Goal: Information Seeking & Learning: Compare options

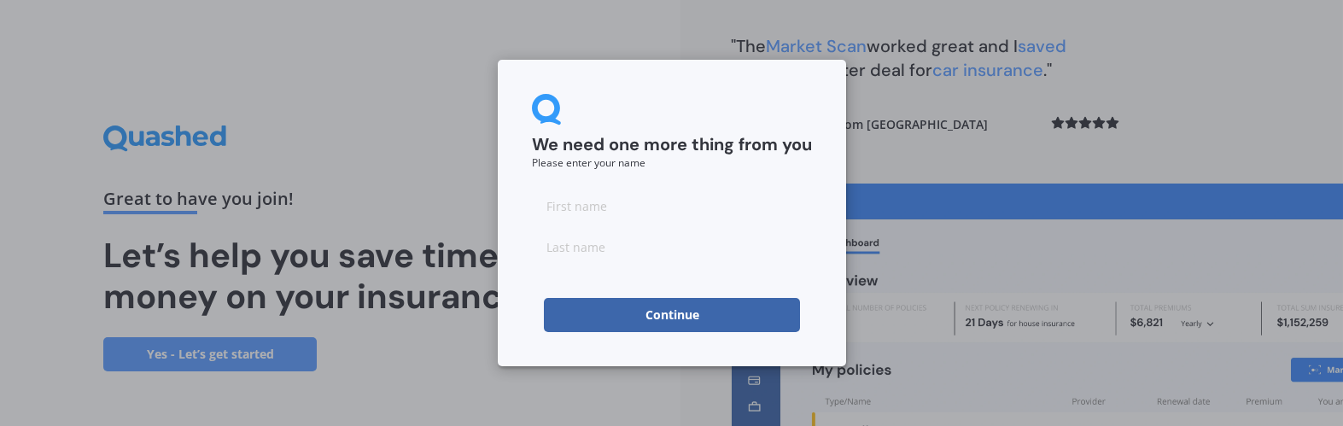
click at [576, 200] on input at bounding box center [672, 206] width 280 height 34
type input "Dave"
type input "Rhodes-Robinson"
click at [646, 313] on button "Continue" at bounding box center [672, 315] width 256 height 34
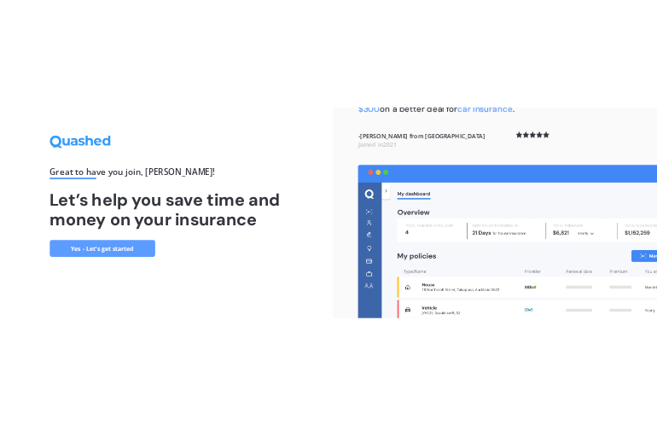
scroll to position [67, 0]
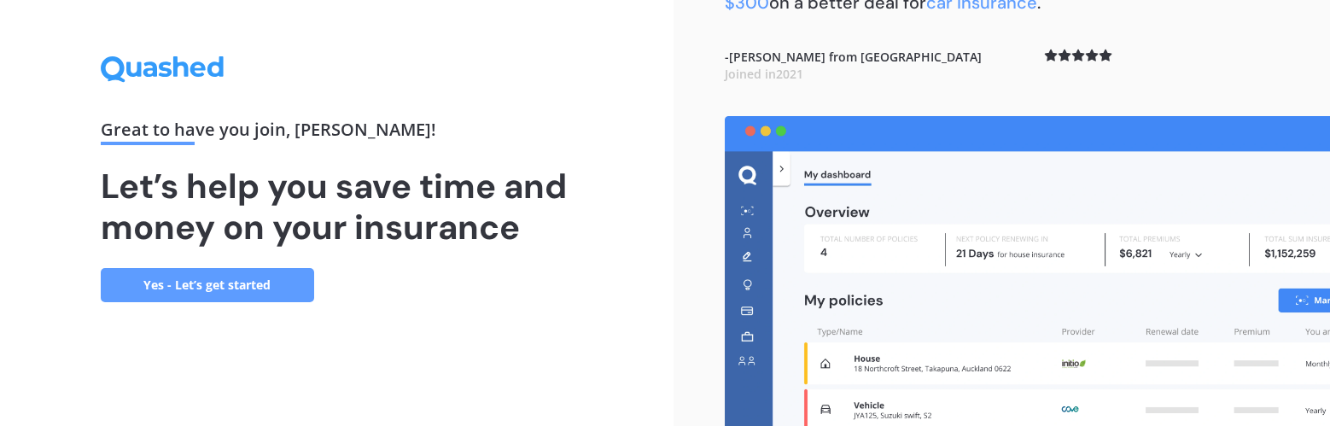
click at [191, 285] on link "Yes - Let’s get started" at bounding box center [207, 285] width 213 height 34
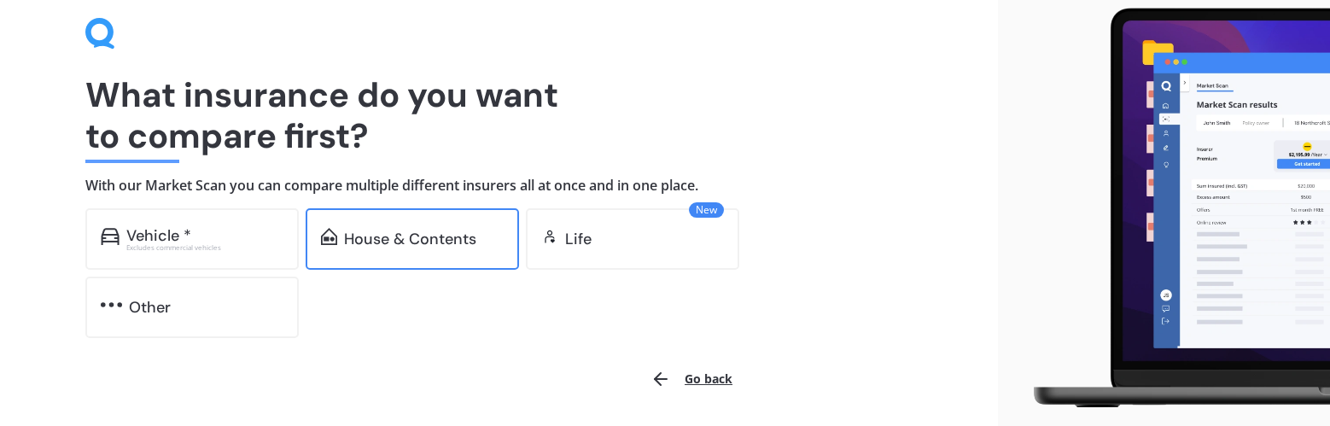
click at [400, 242] on div "House & Contents" at bounding box center [410, 239] width 132 height 17
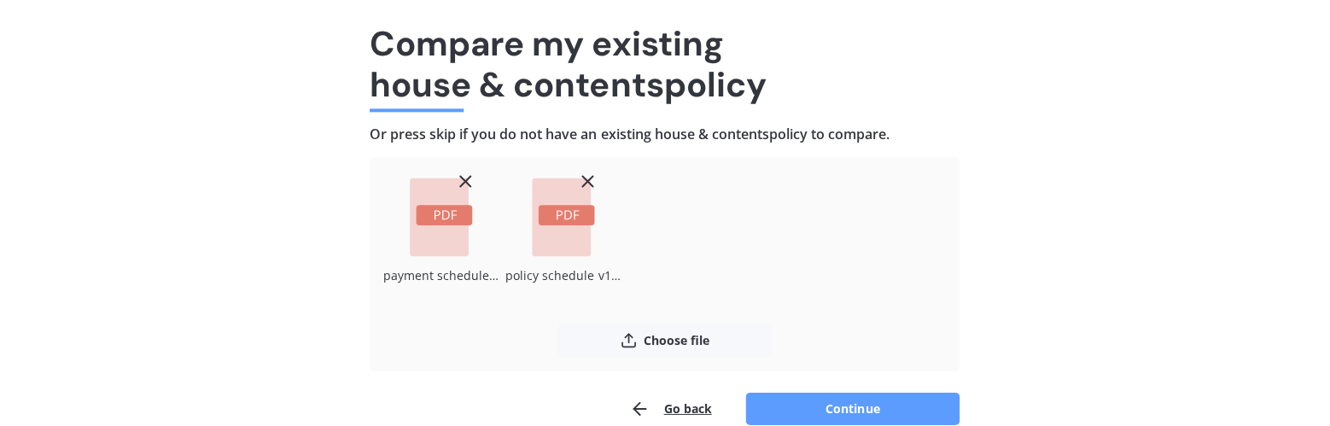
scroll to position [101, 0]
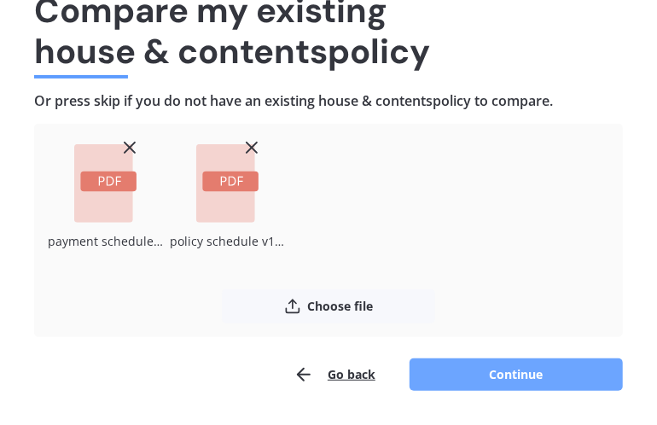
click at [490, 375] on button "Continue" at bounding box center [516, 375] width 213 height 32
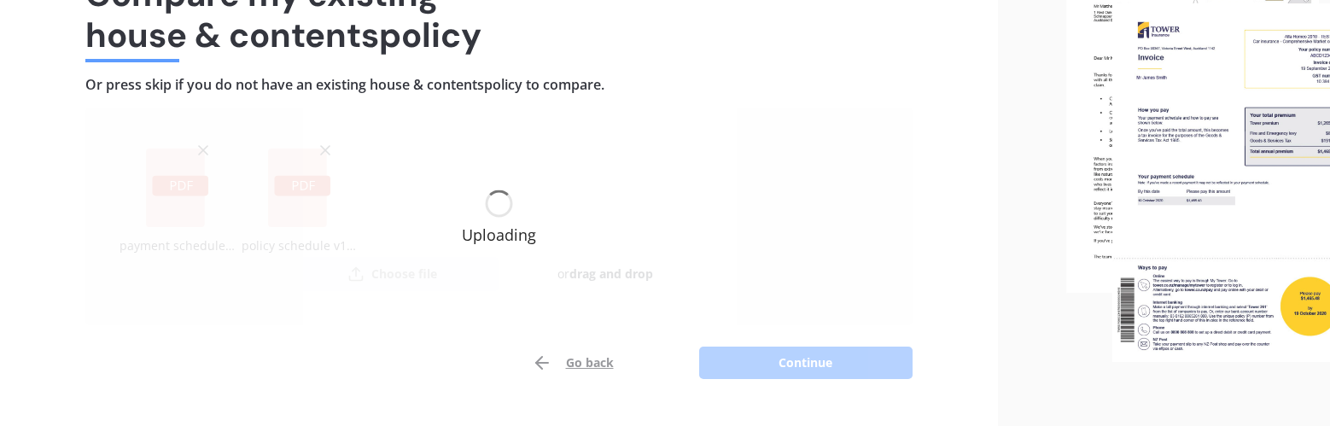
scroll to position [207, 0]
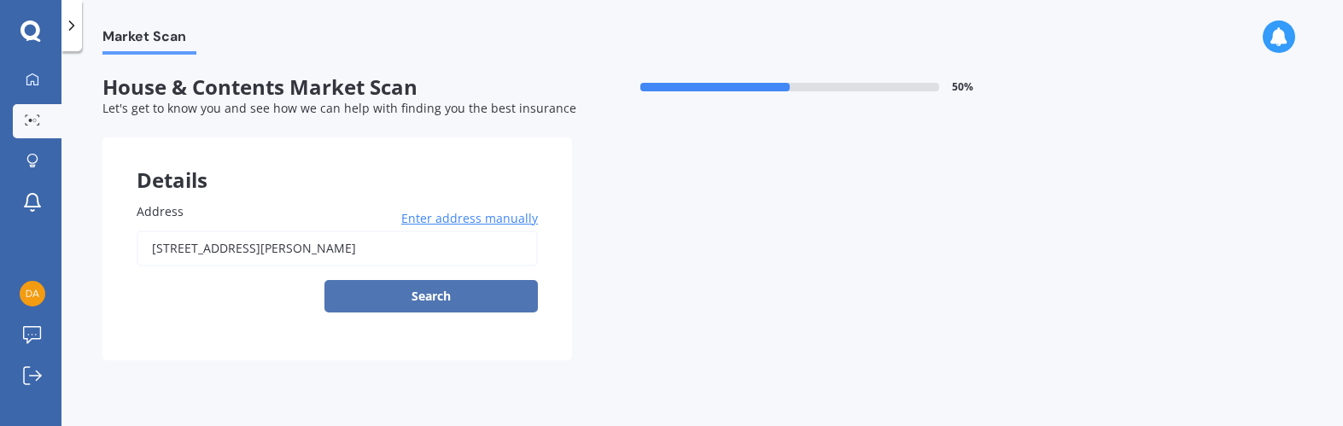
click at [462, 296] on button "Search" at bounding box center [430, 296] width 213 height 32
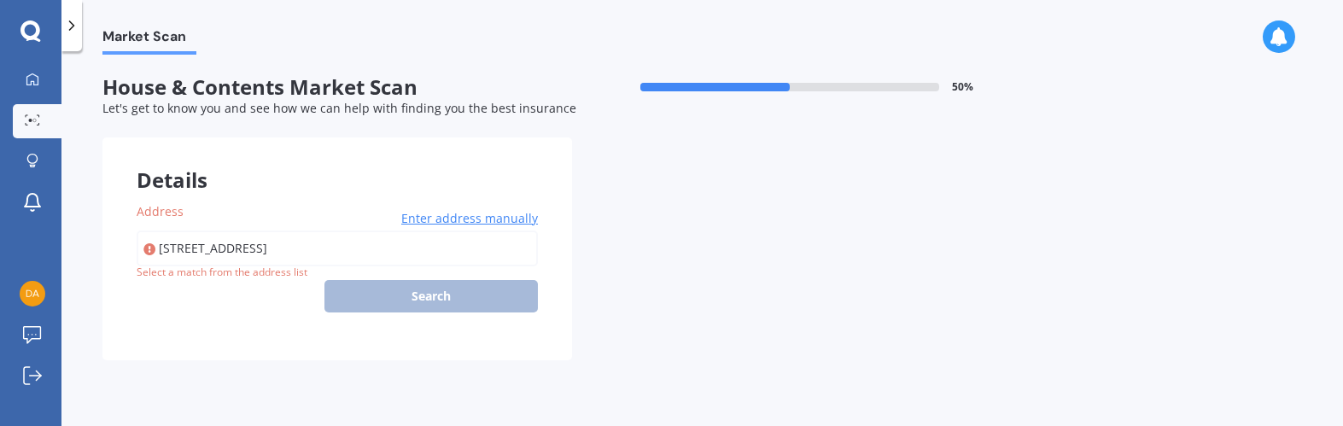
type input "39 Cashmere Drive, Fitzherbert, Palmerston North 4410"
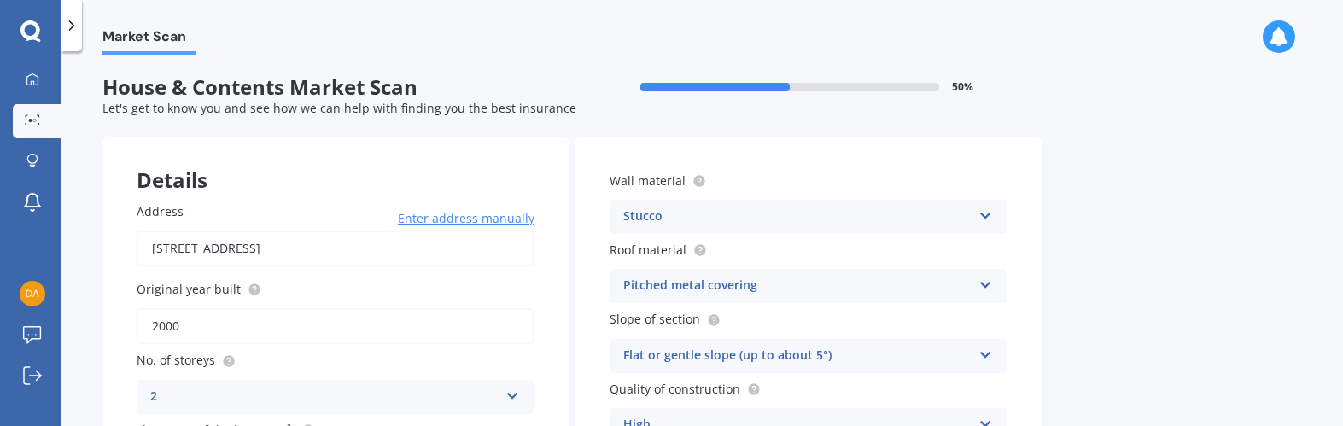
scroll to position [206, 0]
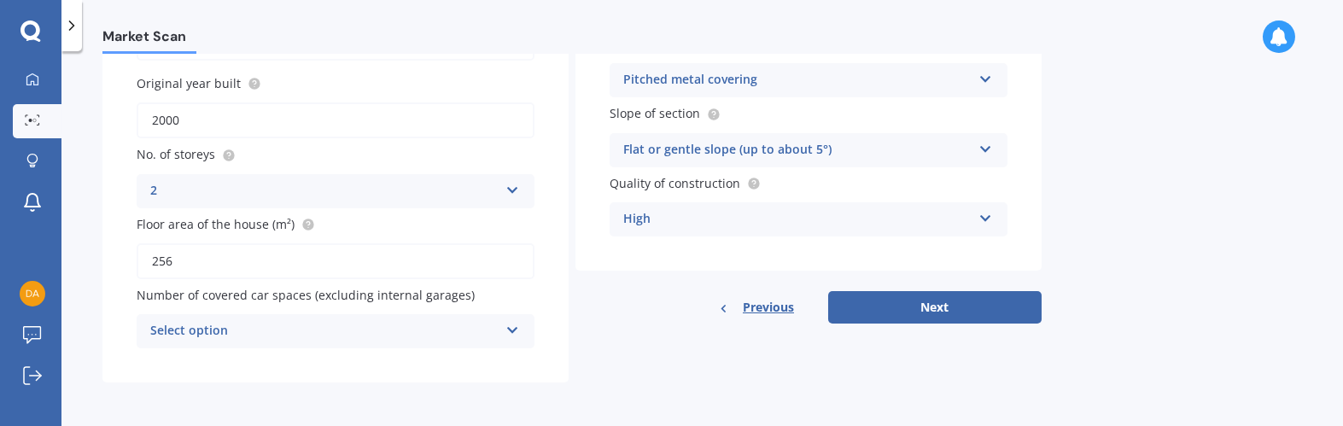
click at [514, 333] on icon at bounding box center [512, 327] width 15 height 12
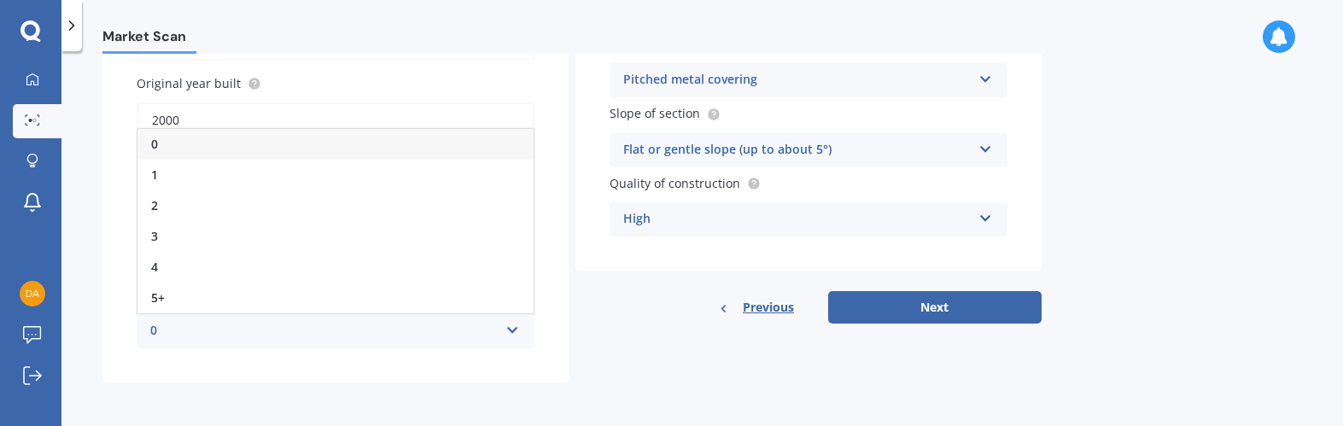
click at [172, 153] on div "0" at bounding box center [335, 144] width 396 height 31
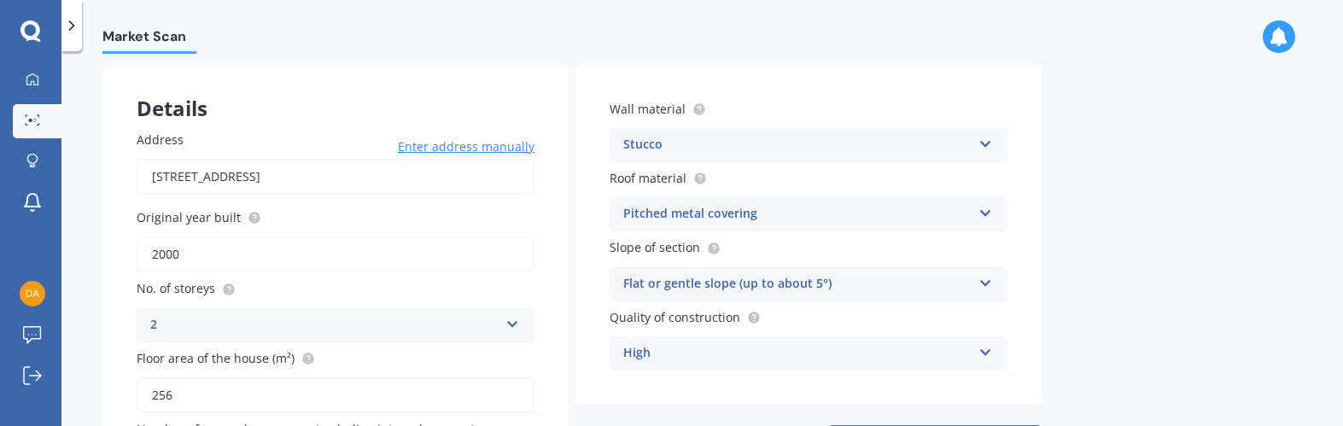
scroll to position [85, 0]
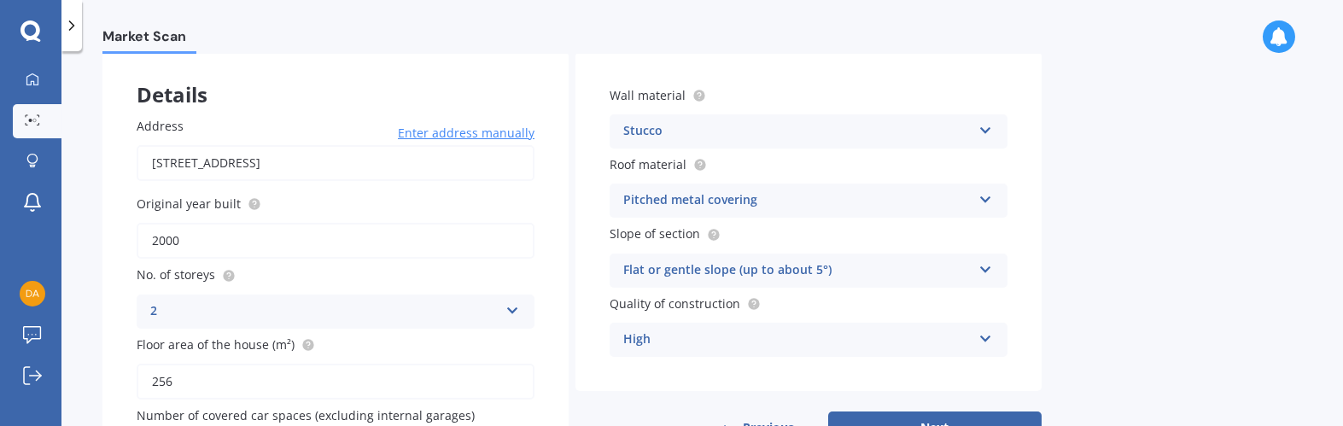
click at [988, 269] on icon at bounding box center [985, 266] width 15 height 12
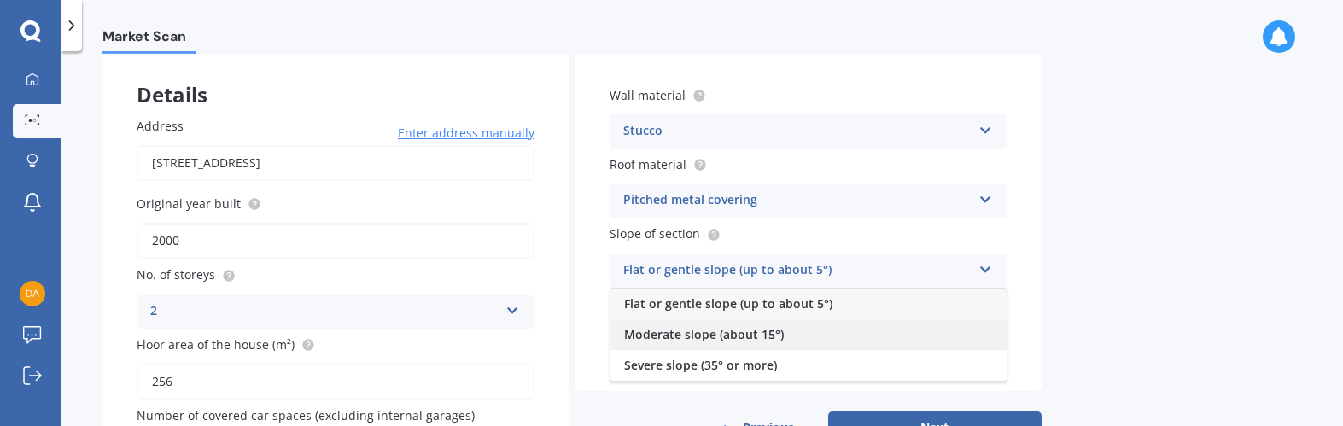
click at [953, 330] on div "Moderate slope (about 15°)" at bounding box center [808, 334] width 396 height 31
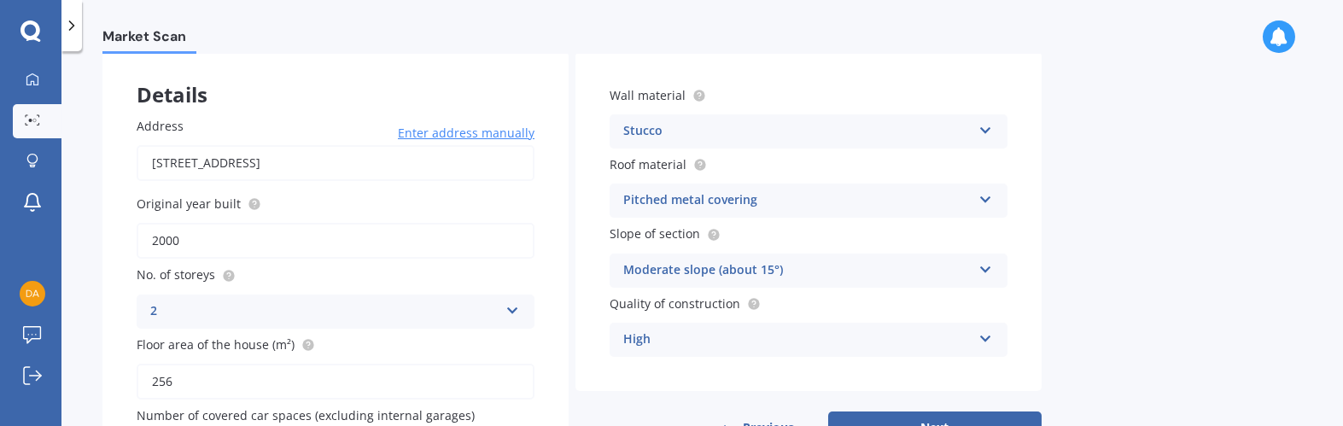
scroll to position [171, 0]
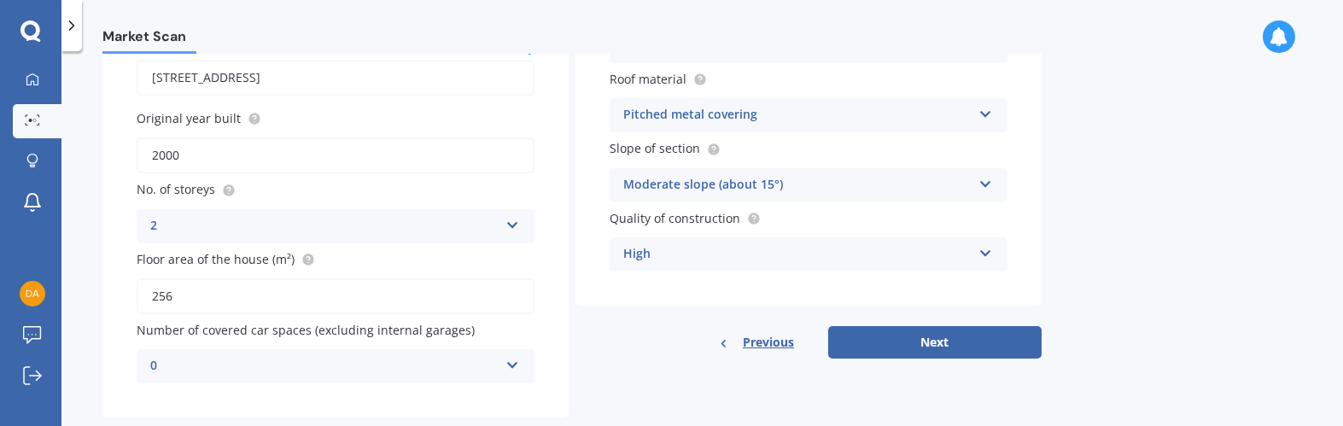
click at [983, 251] on icon at bounding box center [985, 250] width 15 height 12
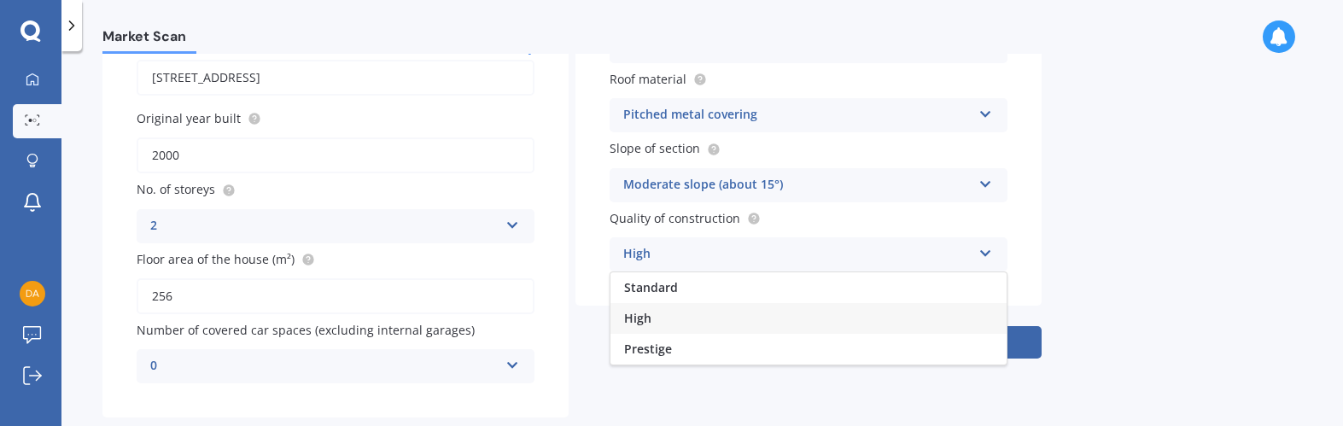
click at [943, 310] on div "High" at bounding box center [808, 318] width 396 height 31
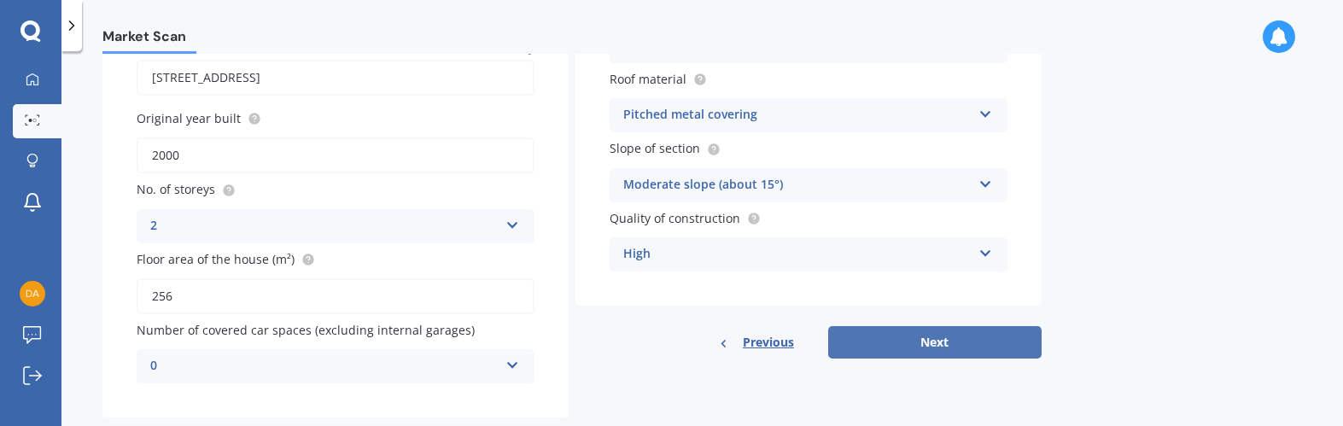
click at [900, 351] on button "Next" at bounding box center [934, 342] width 213 height 32
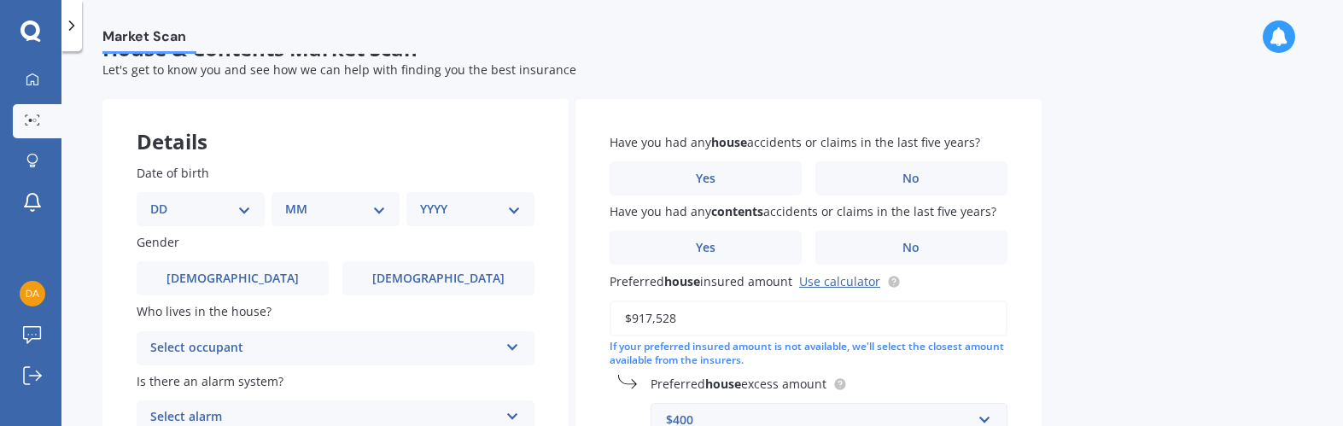
scroll to position [0, 0]
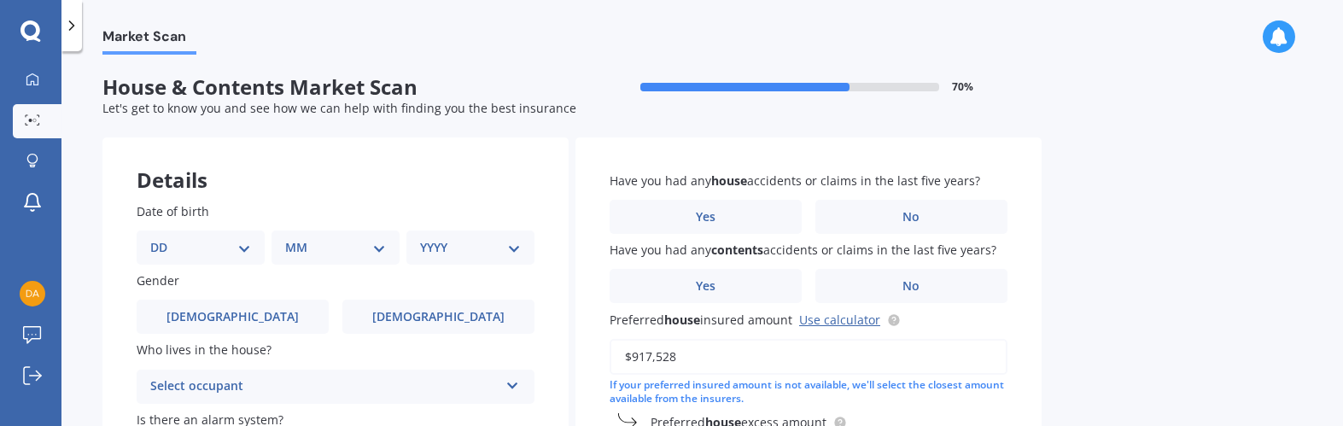
click at [242, 256] on select "DD 01 02 03 04 05 06 07 08 09 10 11 12 13 14 15 16 17 18 19 20 21 22 23 24 25 2…" at bounding box center [200, 247] width 101 height 19
select select "15"
click at [164, 238] on select "DD 01 02 03 04 05 06 07 08 09 10 11 12 13 14 15 16 17 18 19 20 21 22 23 24 25 2…" at bounding box center [200, 247] width 101 height 19
click at [374, 245] on select "MM 01 02 03 04 05 06 07 08 09 10 11 12" at bounding box center [339, 247] width 94 height 19
select select "05"
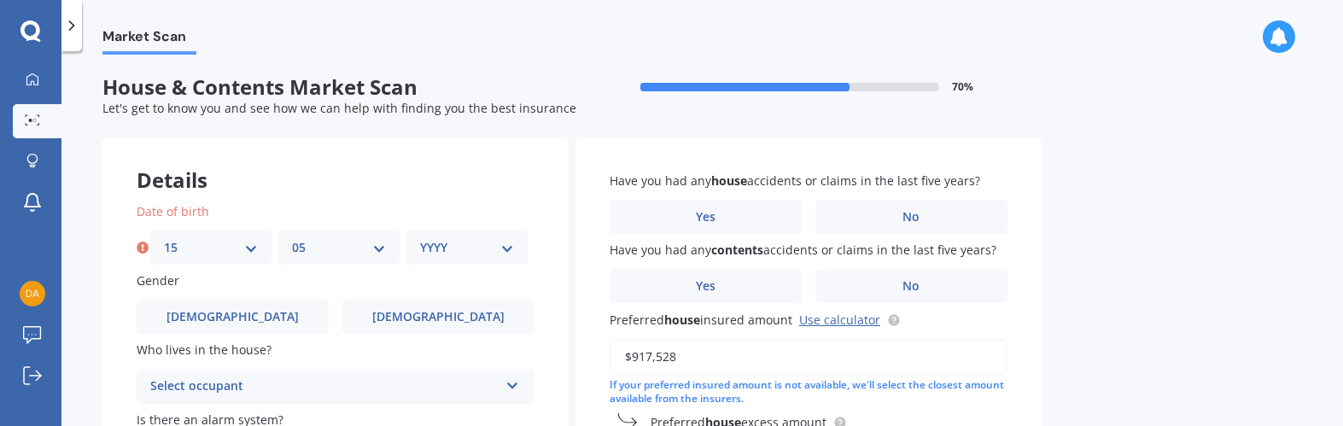
click at [292, 238] on select "MM 01 02 03 04 05 06 07 08 09 10 11 12" at bounding box center [339, 247] width 94 height 19
click at [473, 248] on select "YYYY 2009 2008 2007 2006 2005 2004 2003 2002 2001 2000 1999 1998 1997 1996 1995…" at bounding box center [467, 247] width 94 height 19
select select "1970"
click at [420, 238] on select "YYYY 2009 2008 2007 2006 2005 2004 2003 2002 2001 2000 1999 1998 1997 1996 1995…" at bounding box center [467, 247] width 94 height 19
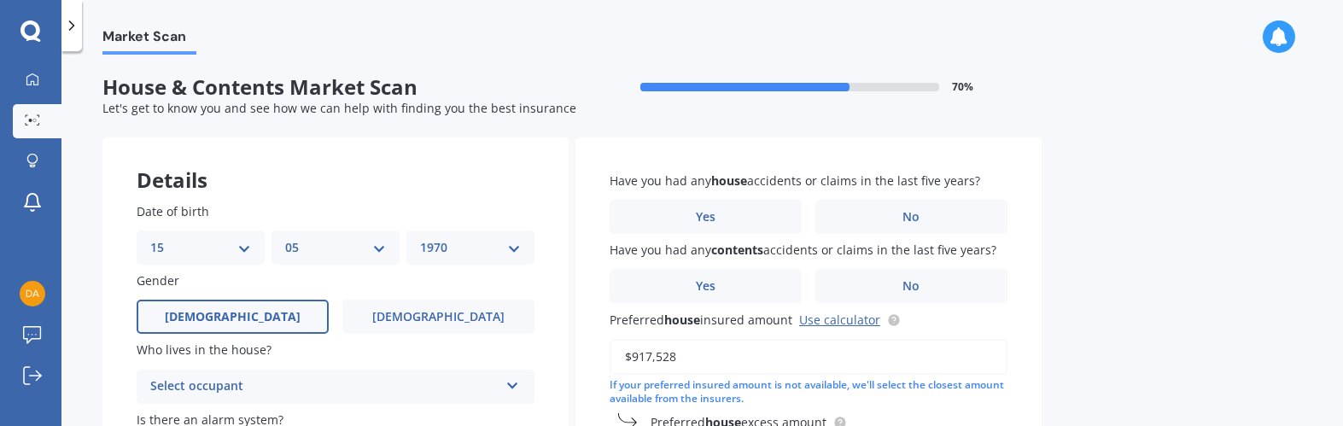
click at [202, 321] on label "Male" at bounding box center [233, 317] width 192 height 34
click at [0, 0] on input "Male" at bounding box center [0, 0] width 0 height 0
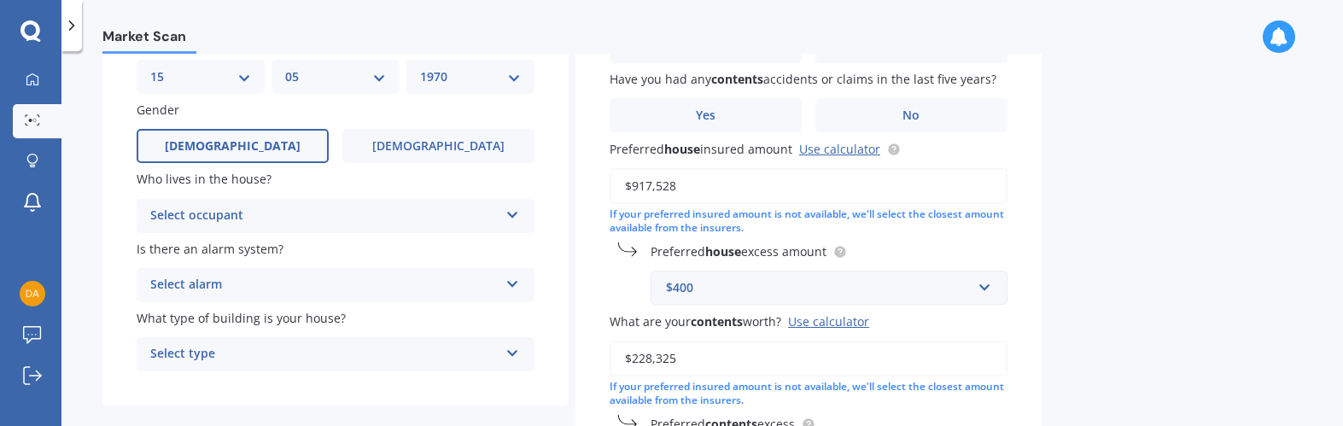
click at [511, 218] on icon at bounding box center [512, 212] width 15 height 12
click at [403, 247] on div "Owner" at bounding box center [335, 249] width 396 height 31
click at [383, 289] on div "Select alarm" at bounding box center [324, 285] width 348 height 20
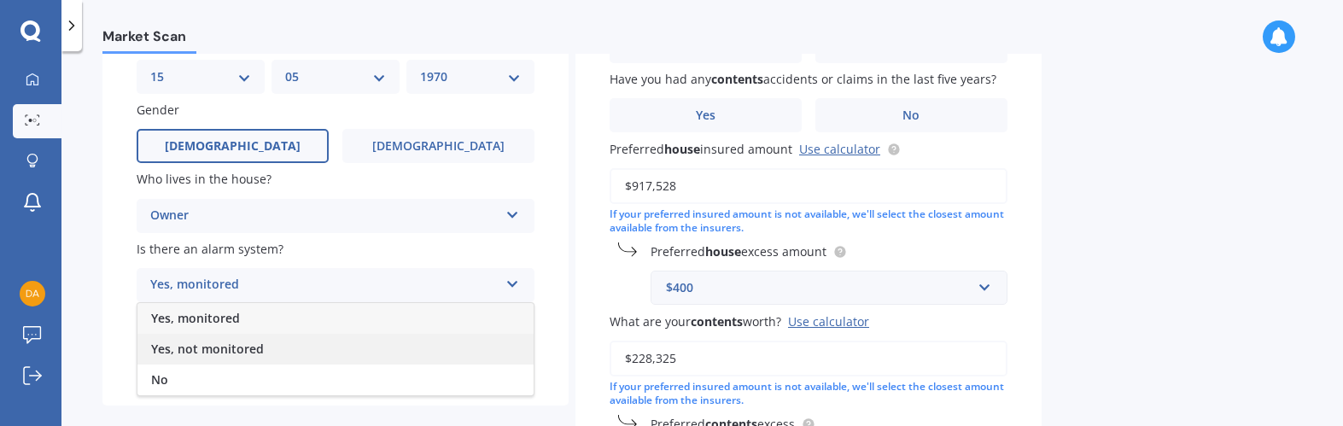
click at [272, 353] on div "Yes, not monitored" at bounding box center [335, 349] width 396 height 31
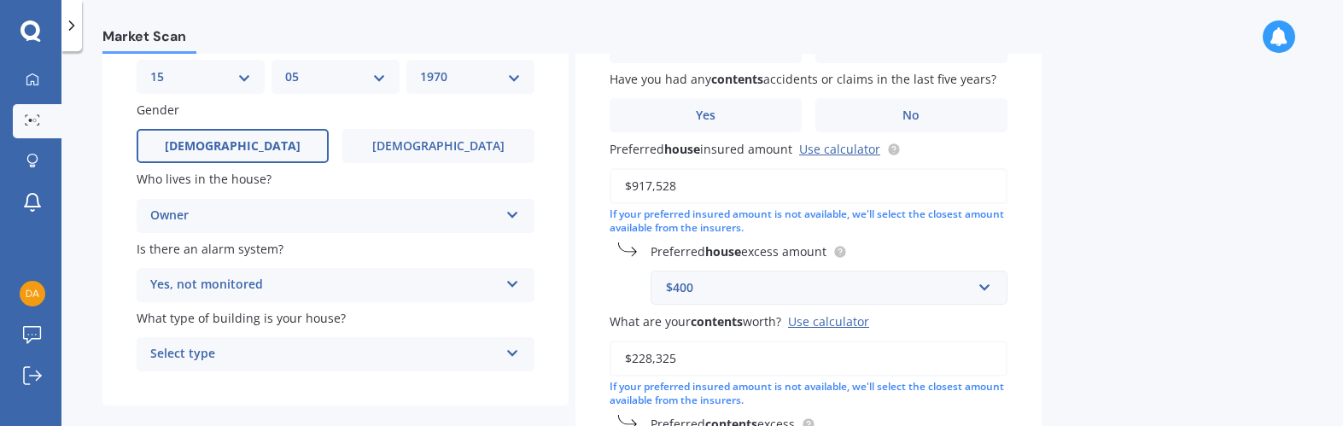
click at [324, 358] on div "Select type" at bounding box center [324, 354] width 348 height 20
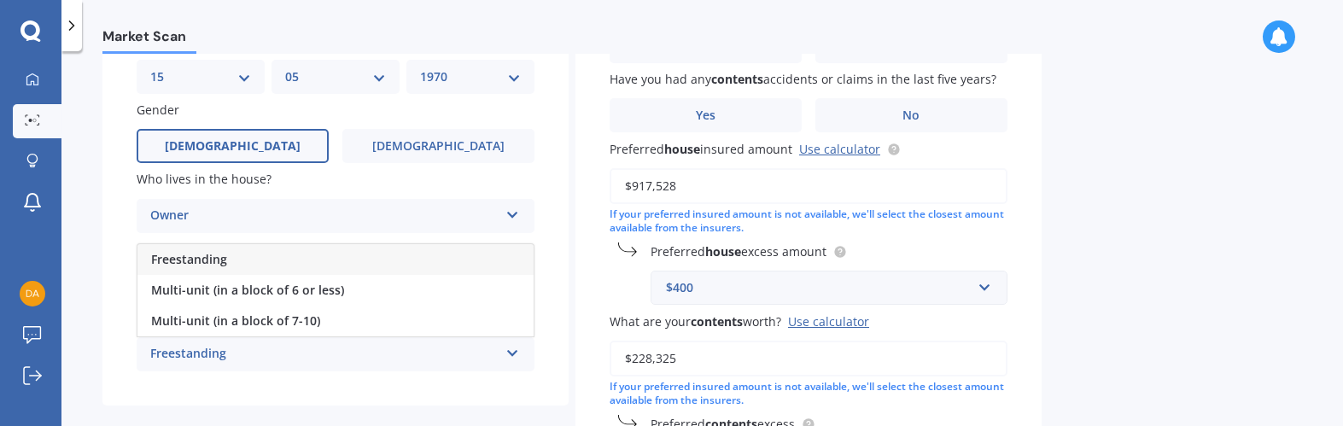
click at [272, 266] on div "Freestanding" at bounding box center [335, 259] width 396 height 31
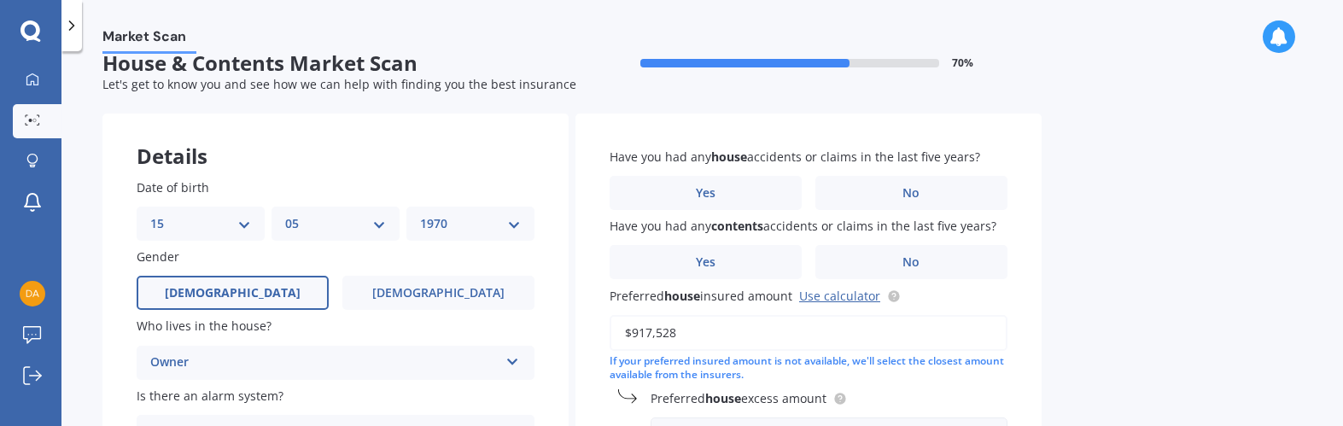
scroll to position [0, 0]
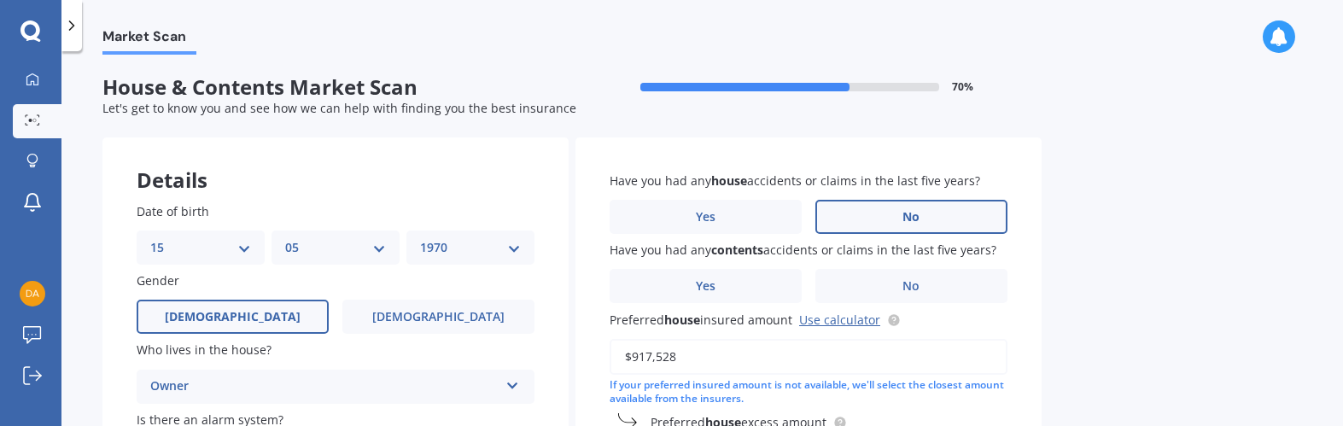
click at [879, 230] on label "No" at bounding box center [911, 217] width 192 height 34
click at [0, 0] on input "No" at bounding box center [0, 0] width 0 height 0
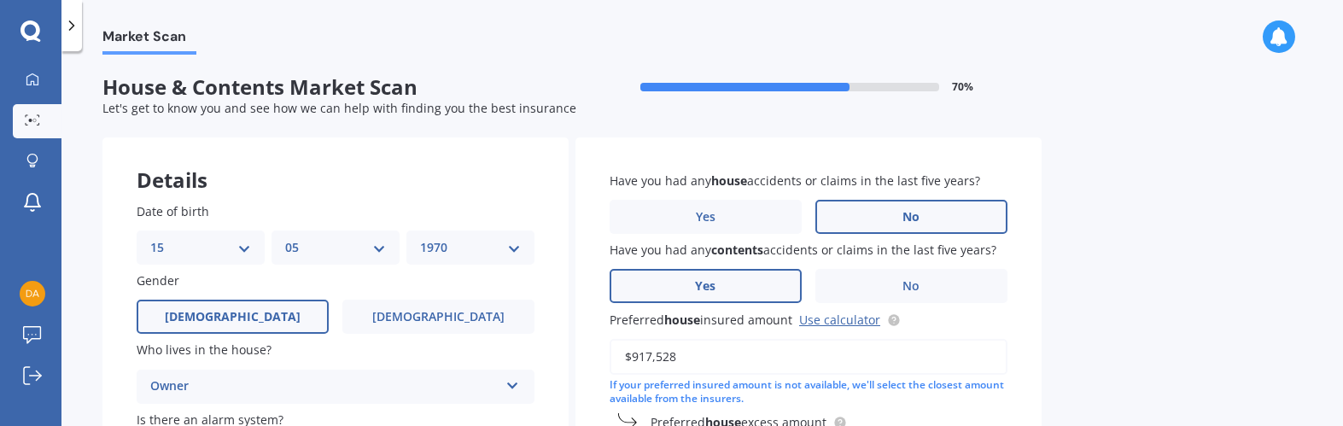
click at [739, 275] on label "Yes" at bounding box center [706, 286] width 192 height 34
click at [0, 0] on input "Yes" at bounding box center [0, 0] width 0 height 0
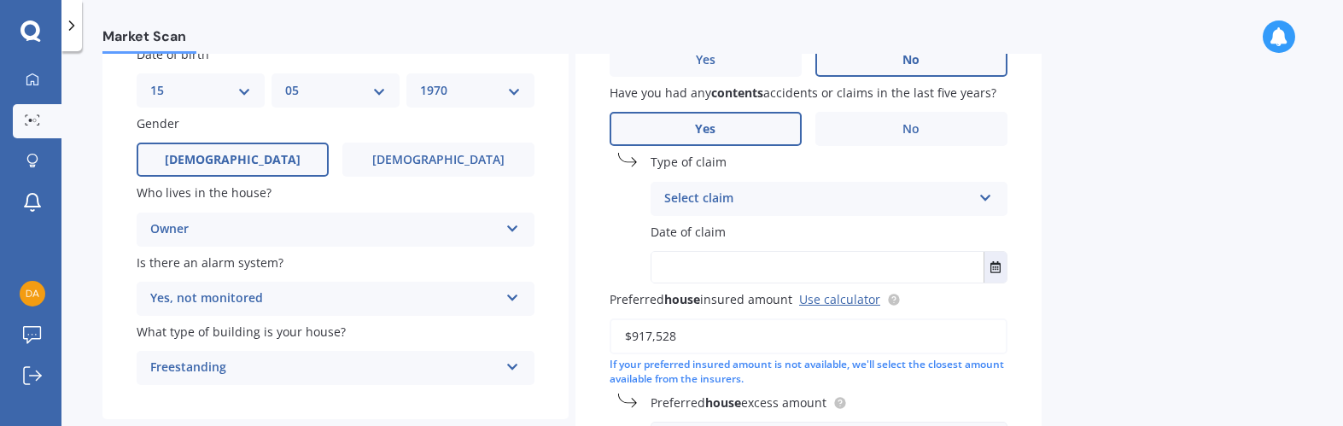
scroll to position [171, 0]
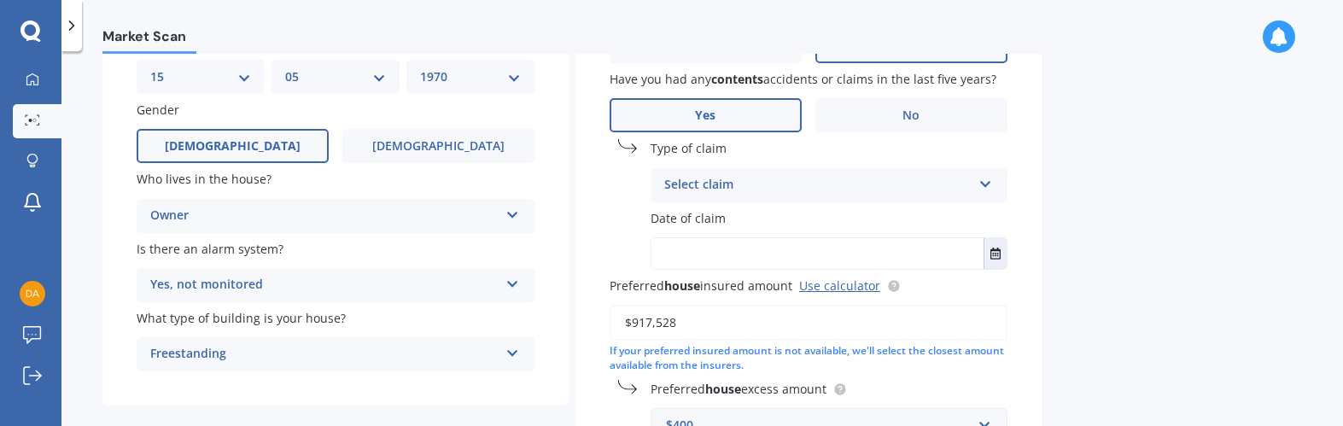
click at [979, 188] on div "Select claim Accidental damage Broken glass Earthquake Fire Flood Fusion Gradua…" at bounding box center [829, 185] width 357 height 34
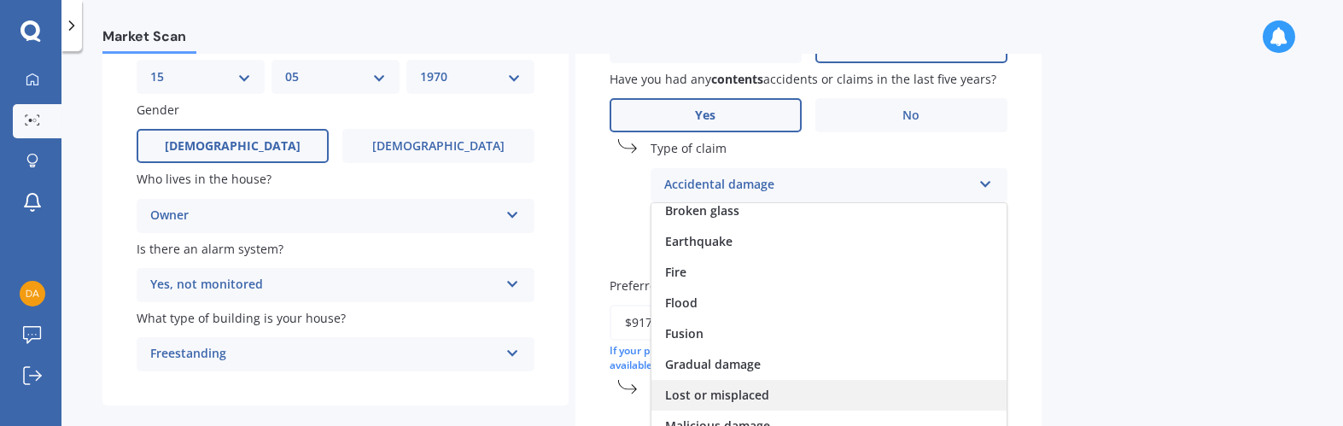
scroll to position [0, 0]
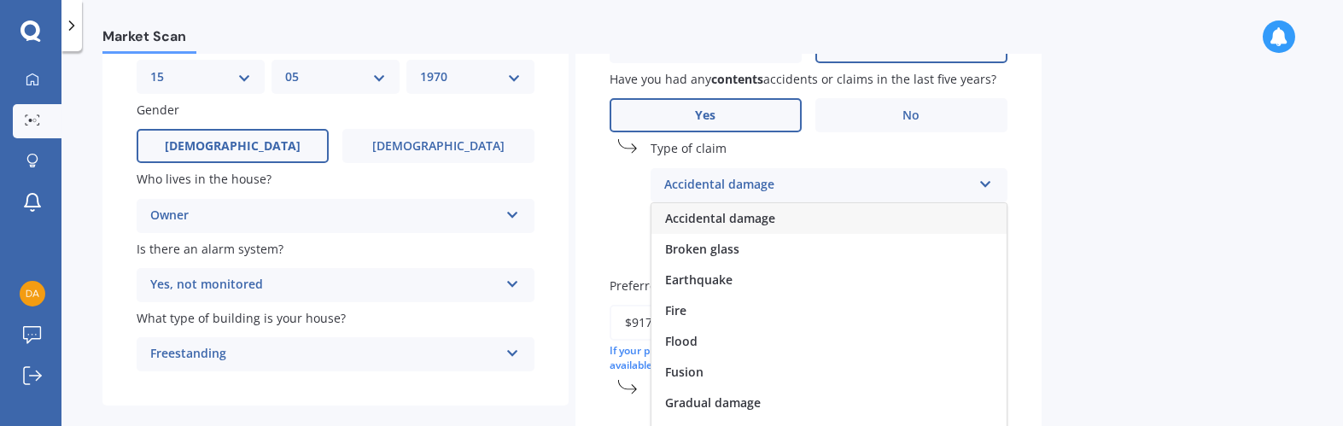
click at [796, 178] on div "Accidental damage" at bounding box center [817, 185] width 307 height 20
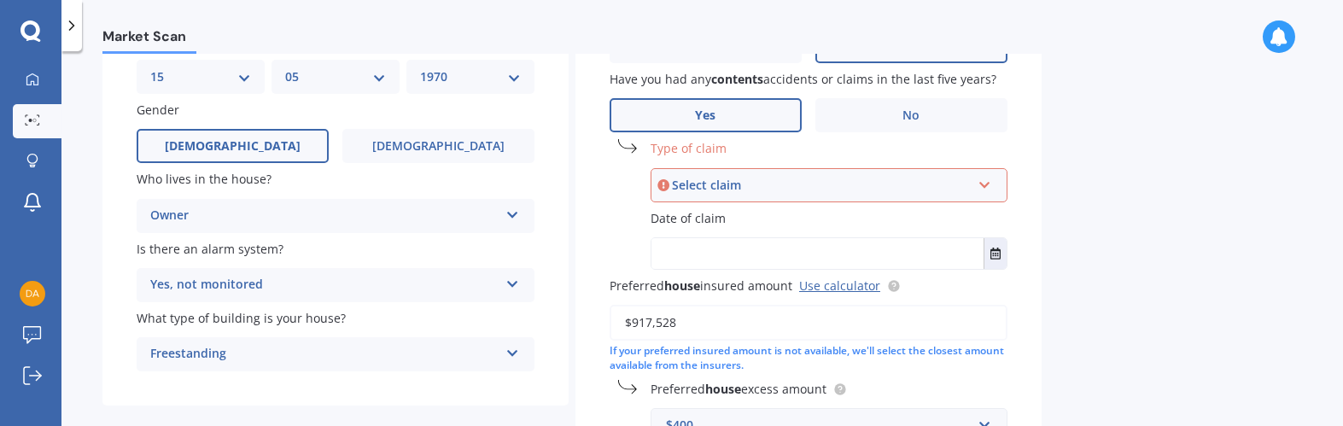
click at [987, 192] on div "Select claim Accidental damage Broken glass Earthquake Fire Flood Fusion Gradua…" at bounding box center [829, 185] width 357 height 34
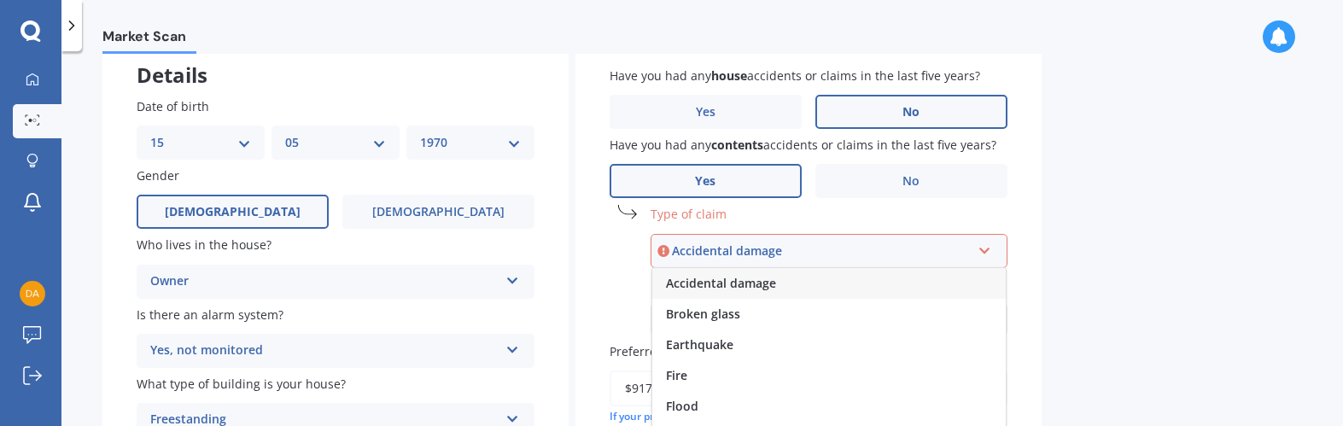
scroll to position [171, 0]
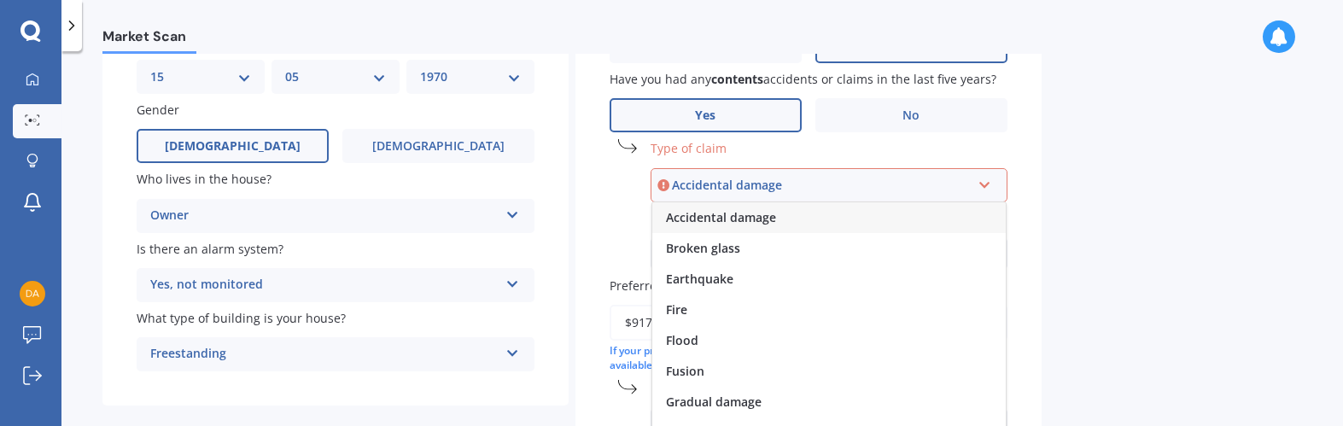
click at [984, 184] on icon at bounding box center [985, 182] width 15 height 12
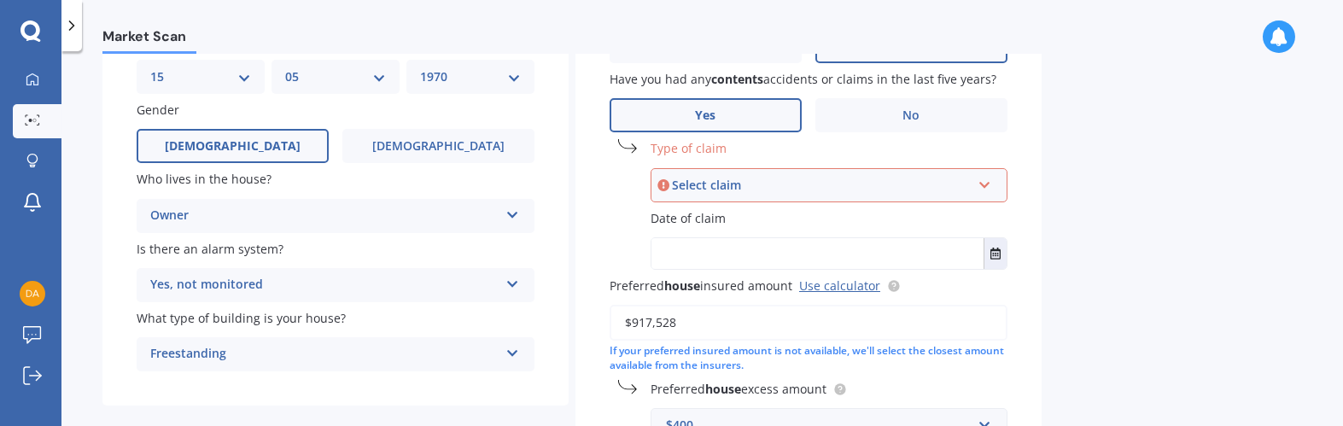
click at [984, 184] on icon at bounding box center [985, 182] width 15 height 12
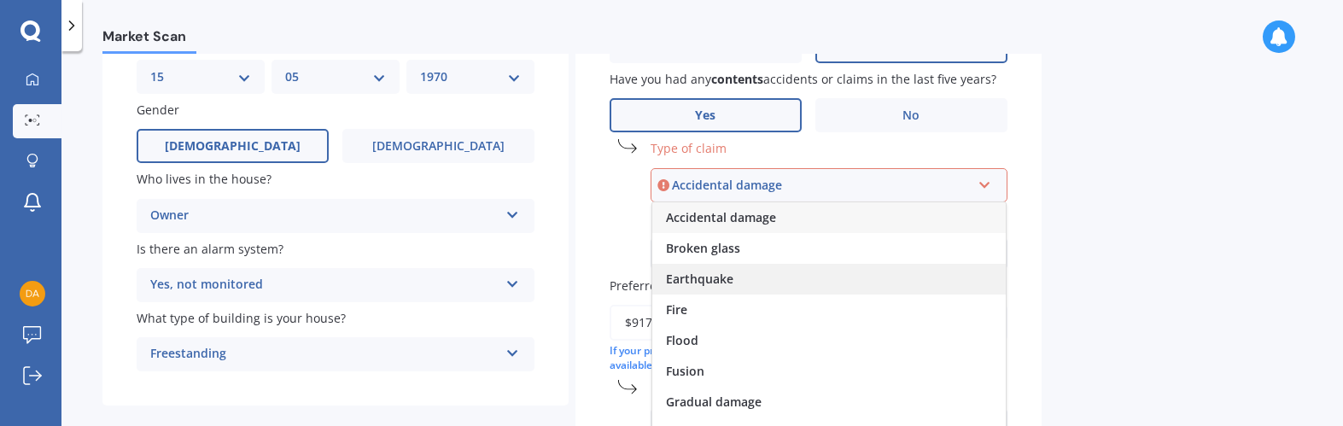
click at [857, 288] on div "Earthquake" at bounding box center [828, 279] width 353 height 31
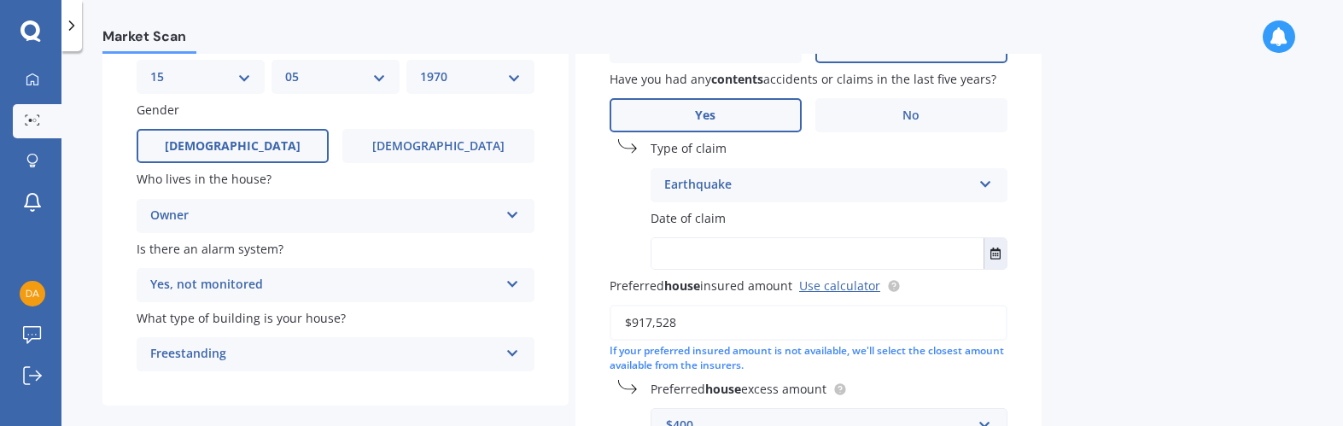
click at [989, 190] on div "Earthquake Accidental damage Broken glass Earthquake Fire Flood Fusion Gradual …" at bounding box center [829, 185] width 357 height 34
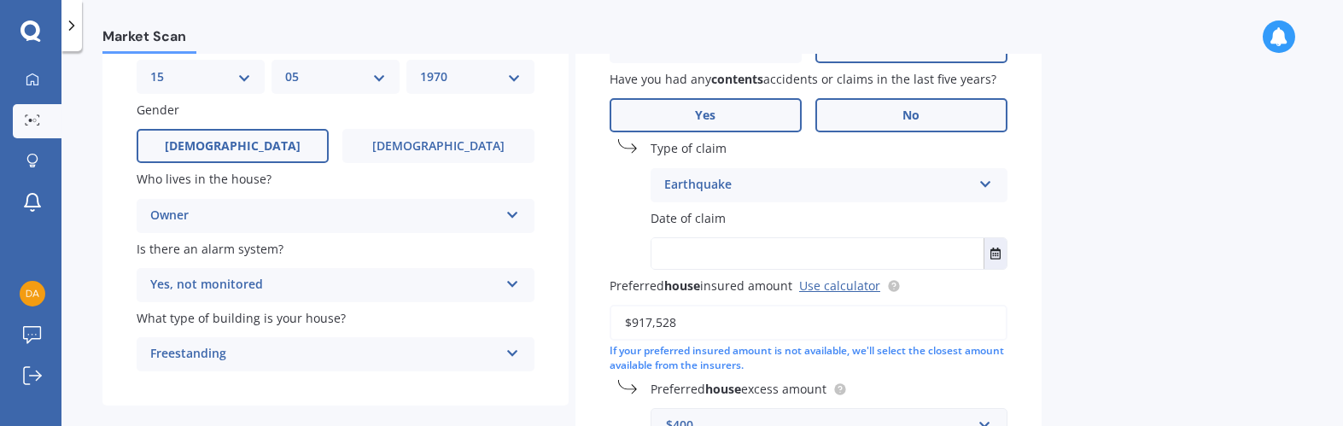
click at [924, 112] on label "No" at bounding box center [911, 115] width 192 height 34
click at [0, 0] on input "No" at bounding box center [0, 0] width 0 height 0
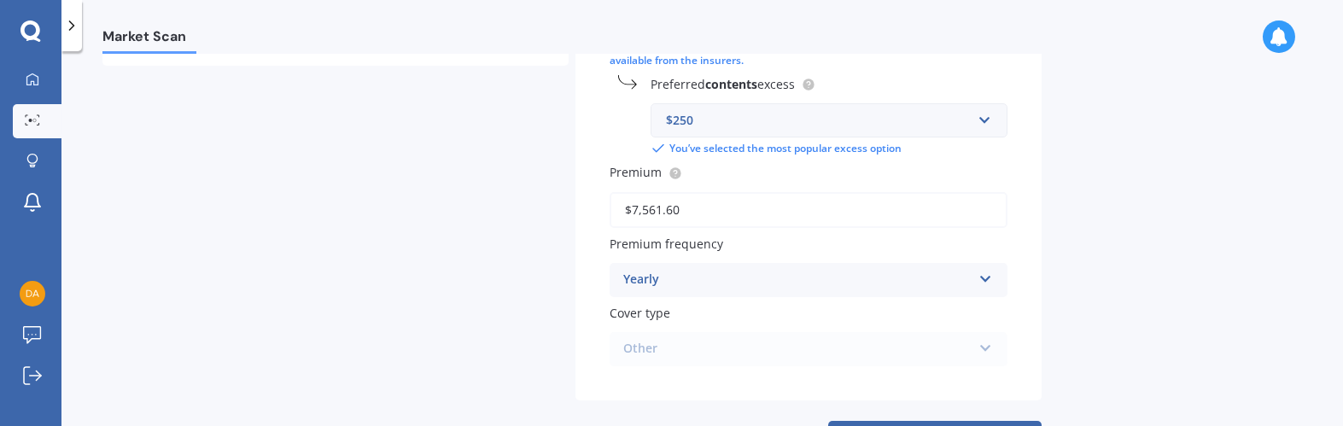
scroll to position [512, 0]
click at [989, 276] on icon at bounding box center [985, 274] width 15 height 12
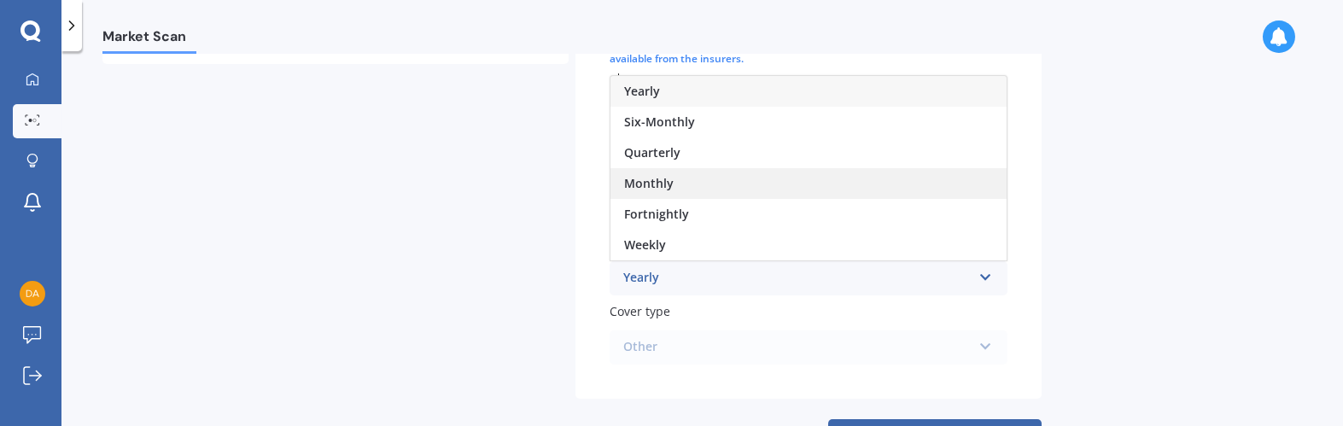
click at [707, 179] on div "Monthly" at bounding box center [808, 183] width 396 height 31
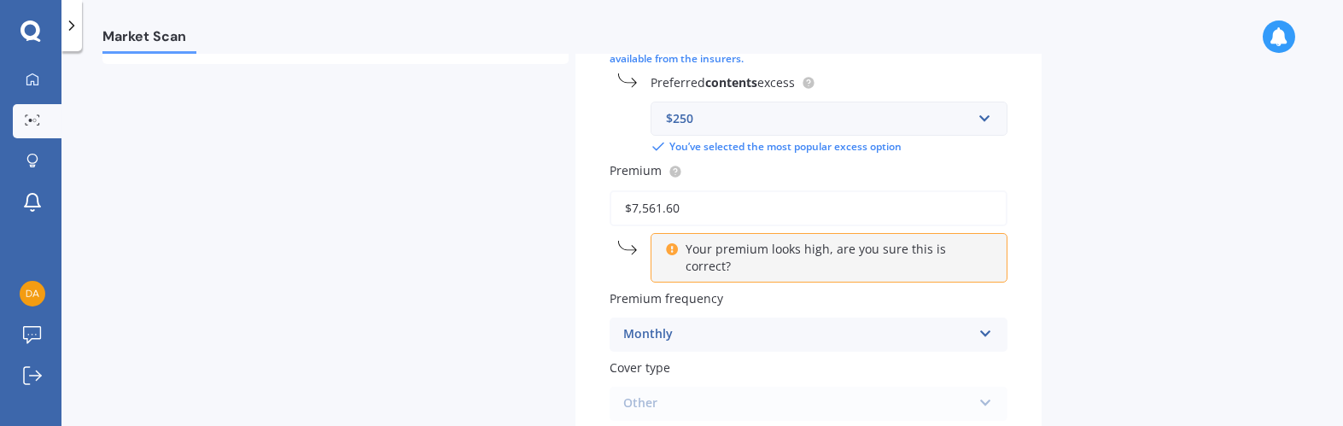
click at [983, 324] on icon at bounding box center [985, 330] width 15 height 12
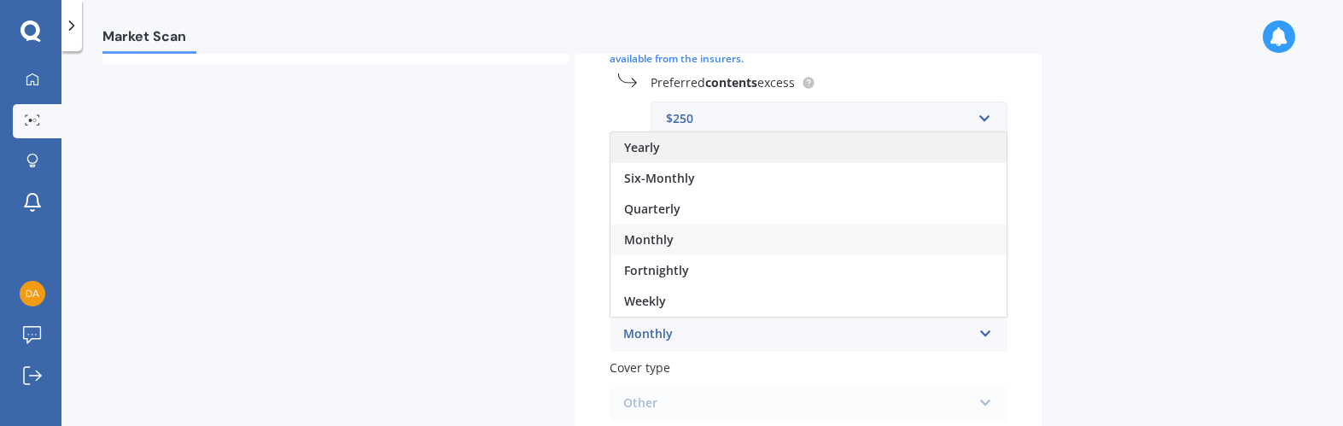
click at [650, 139] on span "Yearly" at bounding box center [642, 147] width 36 height 16
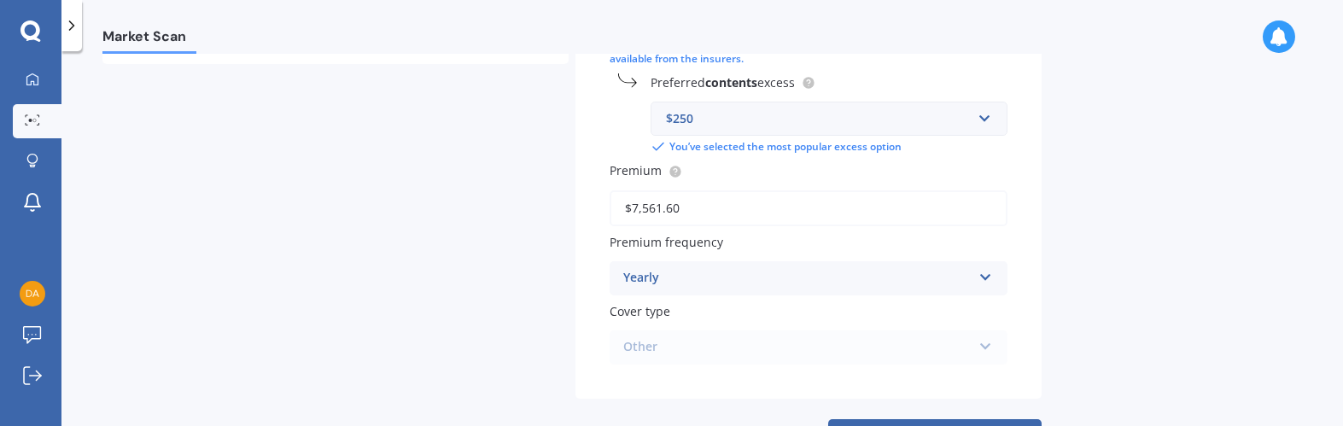
scroll to position [581, 0]
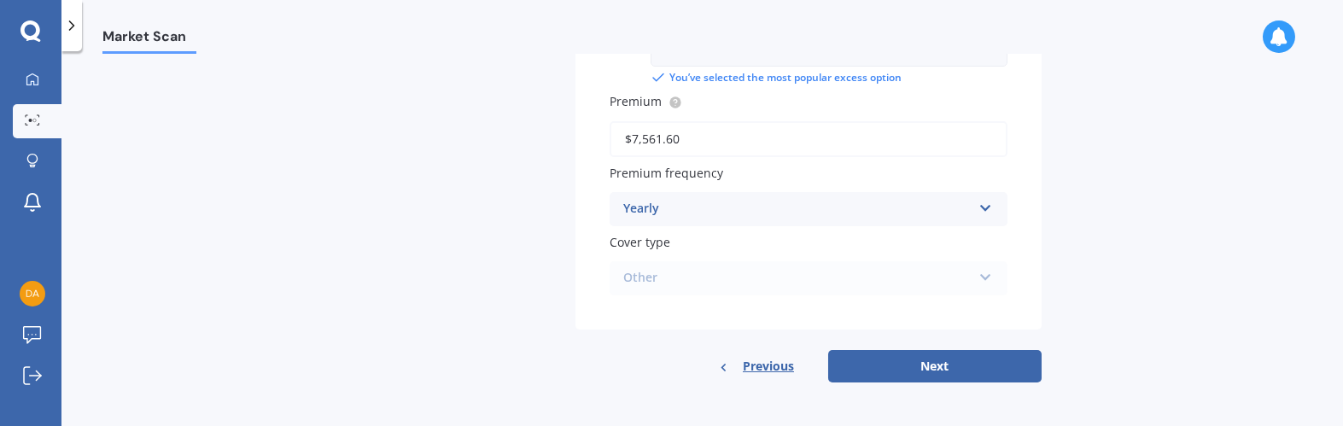
click at [973, 279] on div "Other Maxi - House and Contents Flexi - House and Contents Other" at bounding box center [809, 278] width 398 height 34
click at [958, 365] on button "Next" at bounding box center [934, 366] width 213 height 32
select select "15"
select select "05"
select select "1970"
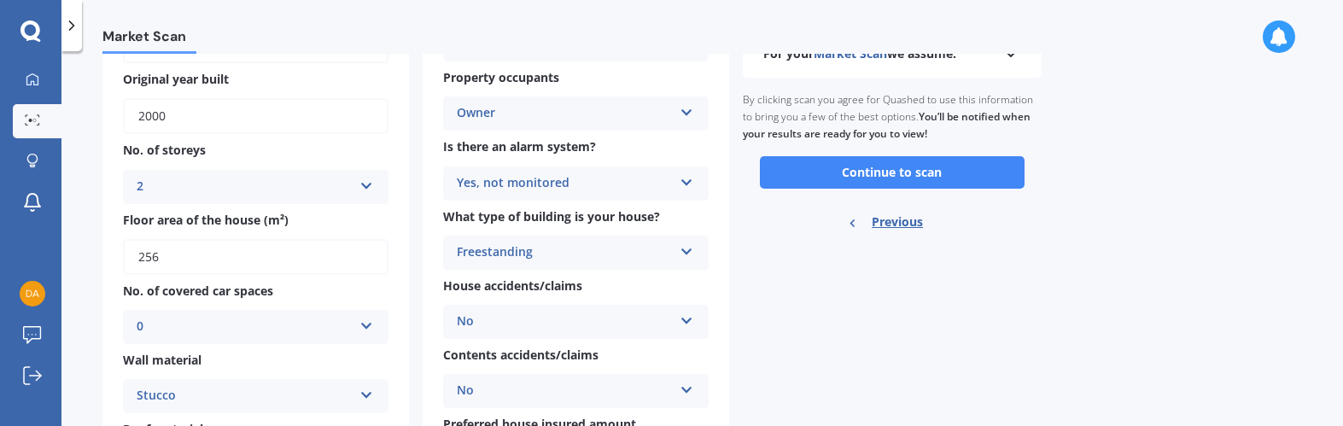
scroll to position [171, 0]
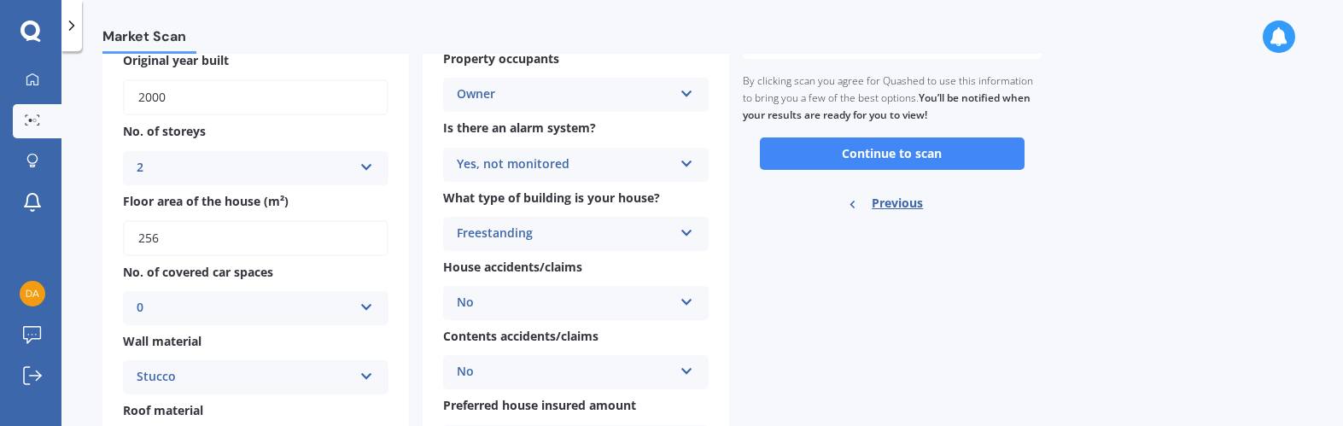
click at [692, 98] on div "Owner Owner Owner + Boarder" at bounding box center [576, 95] width 266 height 34
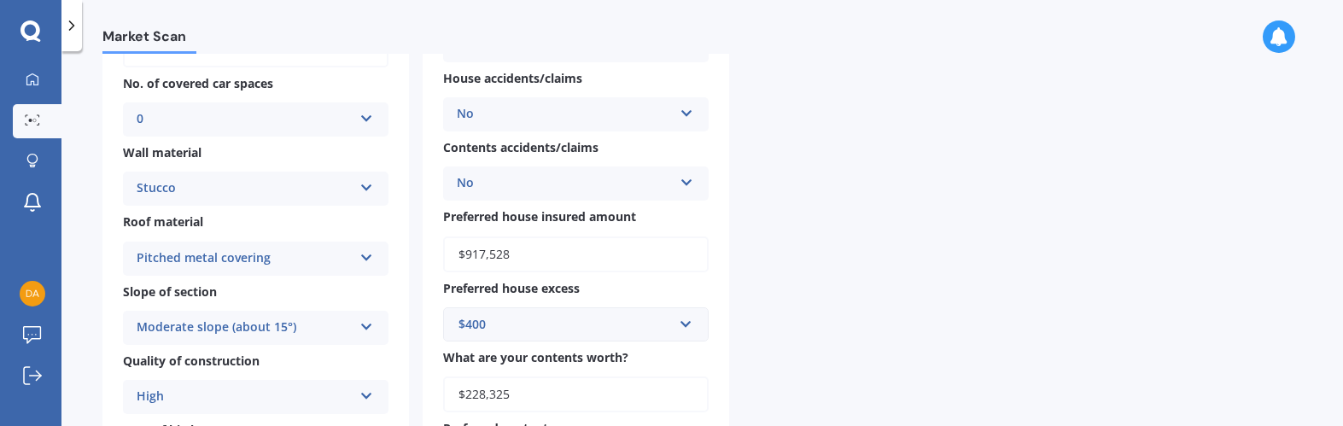
scroll to position [342, 0]
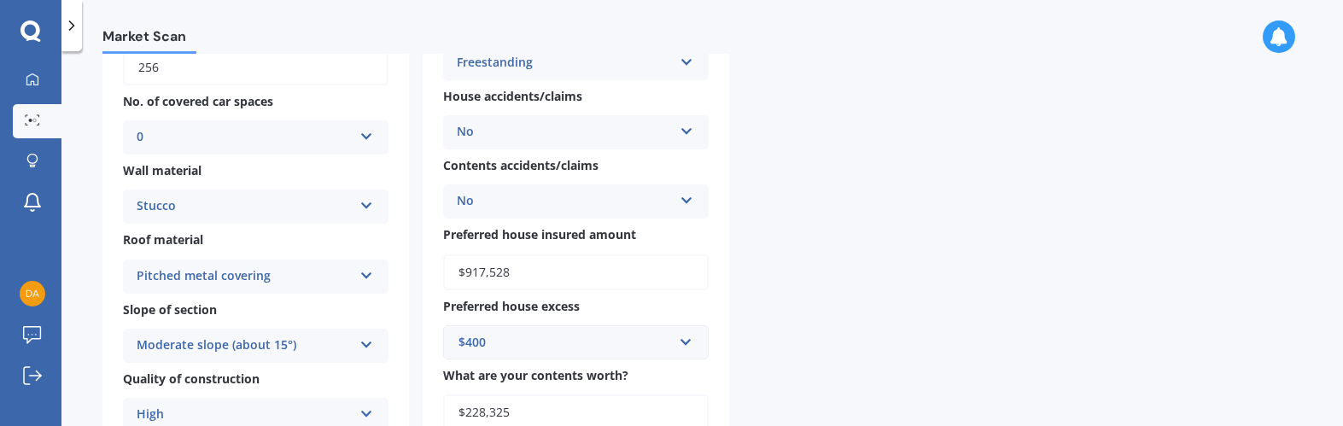
click at [691, 203] on icon at bounding box center [687, 197] width 15 height 12
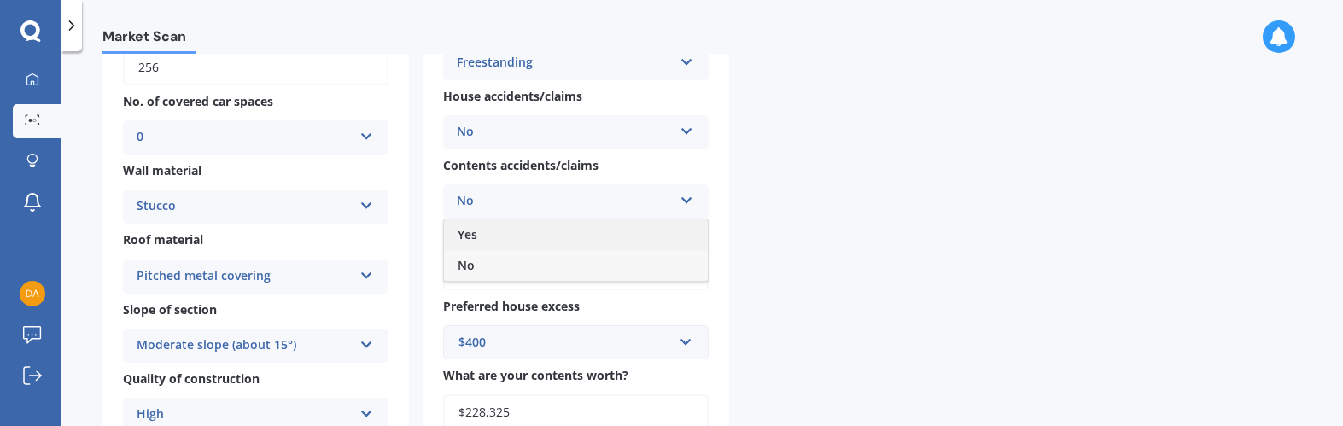
click at [563, 243] on div "Yes" at bounding box center [576, 234] width 264 height 31
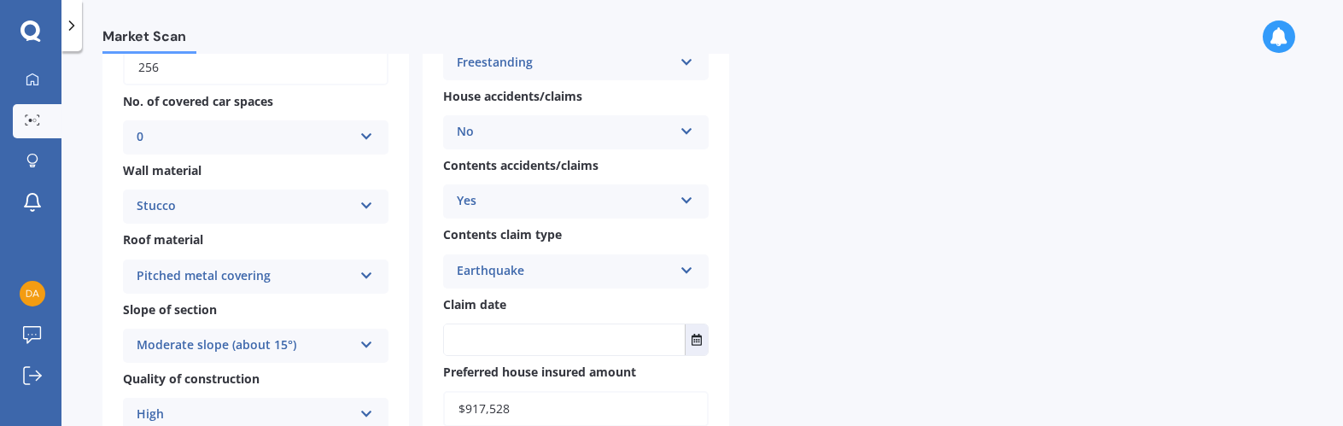
click at [689, 270] on icon at bounding box center [687, 267] width 15 height 12
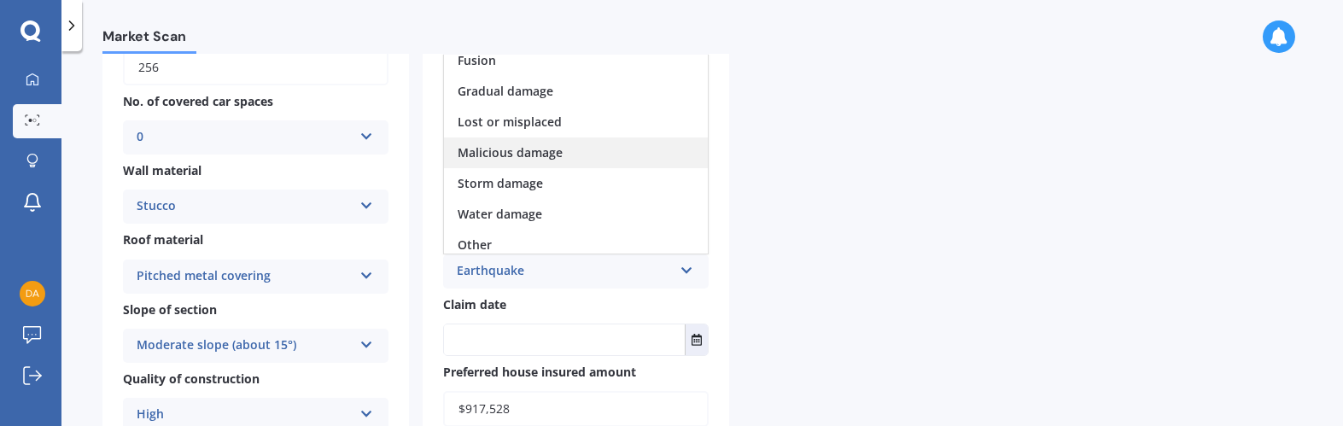
scroll to position [124, 0]
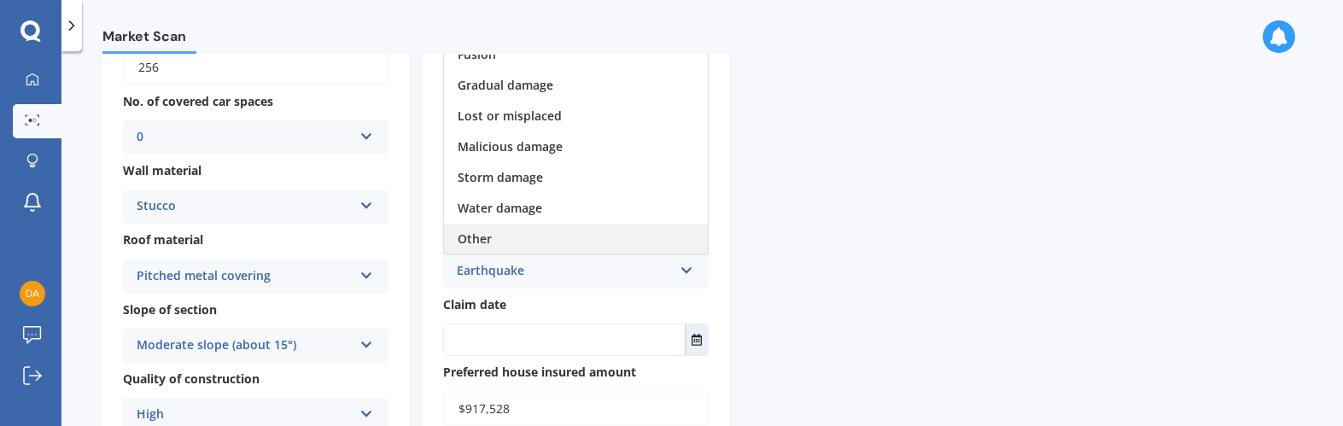
click at [600, 238] on div "Other" at bounding box center [576, 239] width 264 height 31
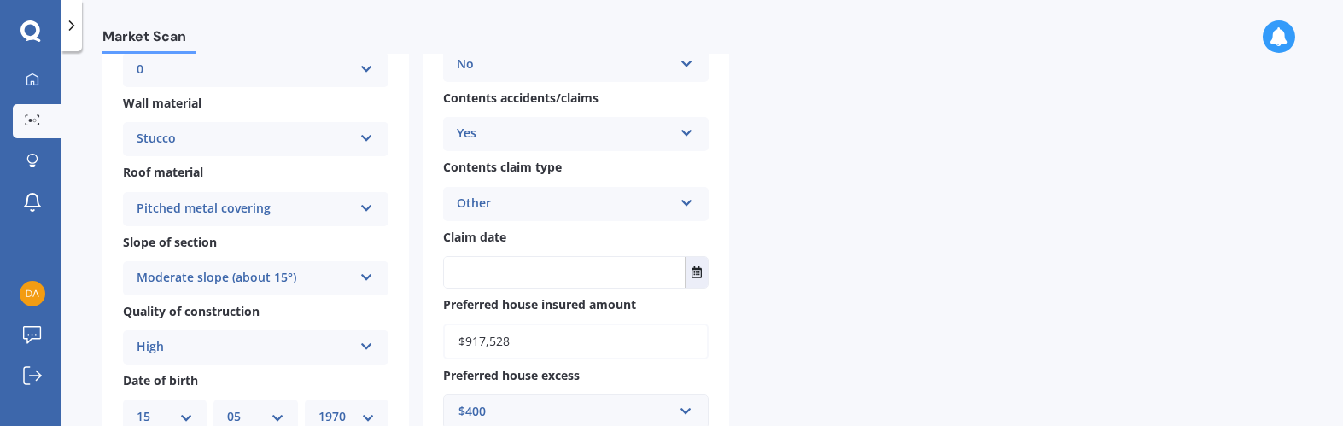
scroll to position [427, 0]
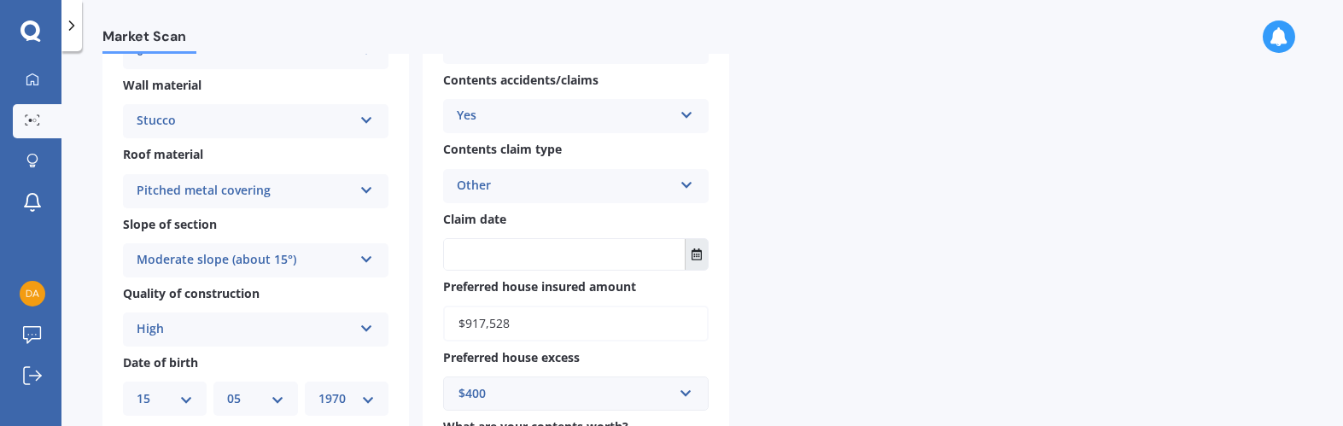
click at [697, 249] on icon "Select date" at bounding box center [697, 254] width 10 height 12
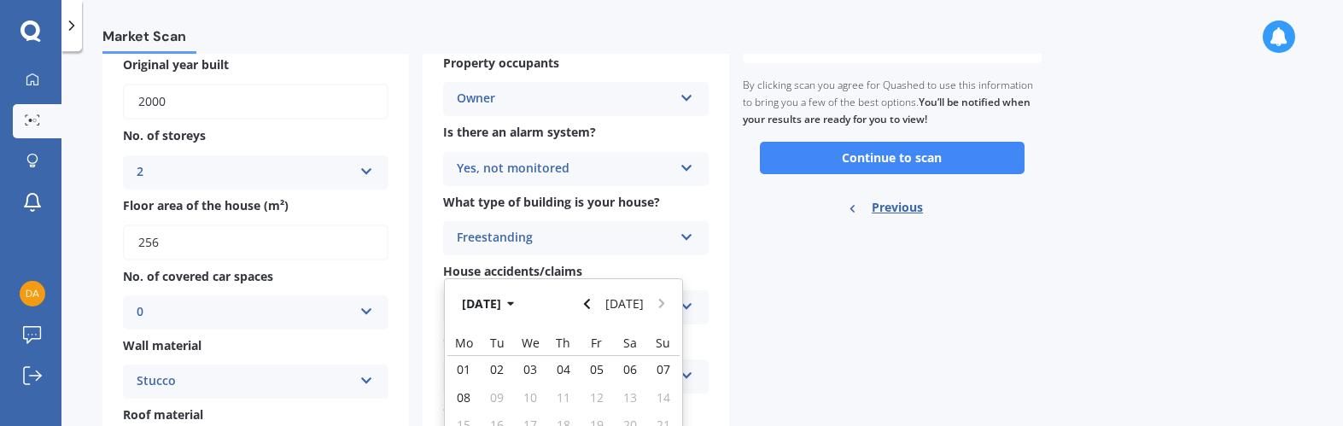
scroll to position [337, 0]
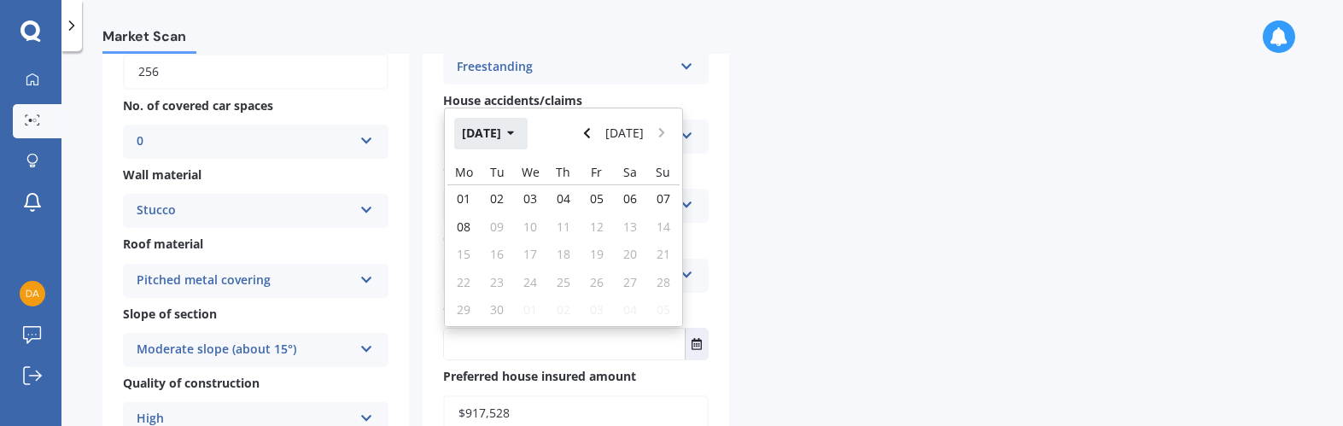
click at [515, 139] on icon "button" at bounding box center [511, 133] width 8 height 12
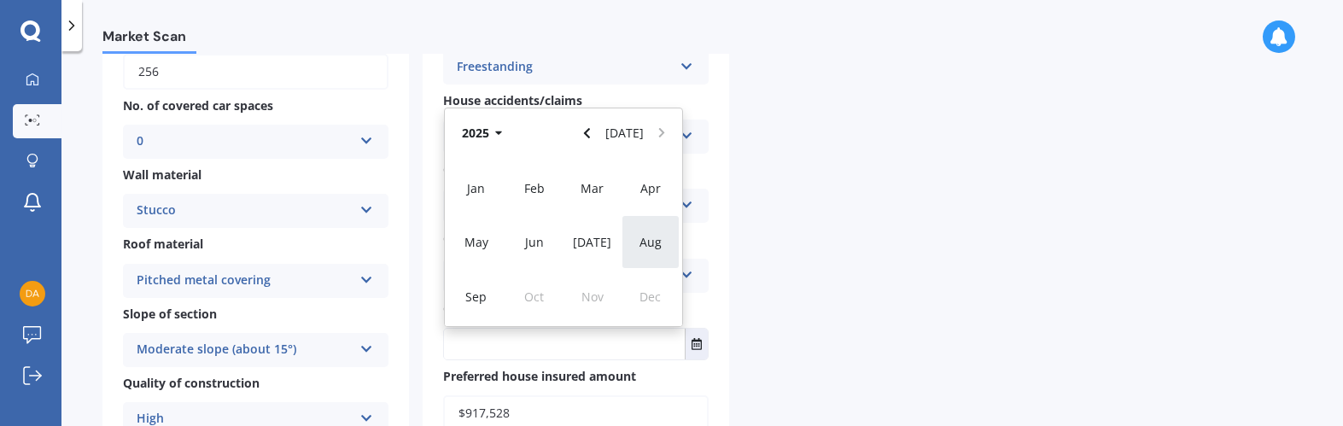
click at [629, 235] on div "Aug" at bounding box center [651, 242] width 58 height 54
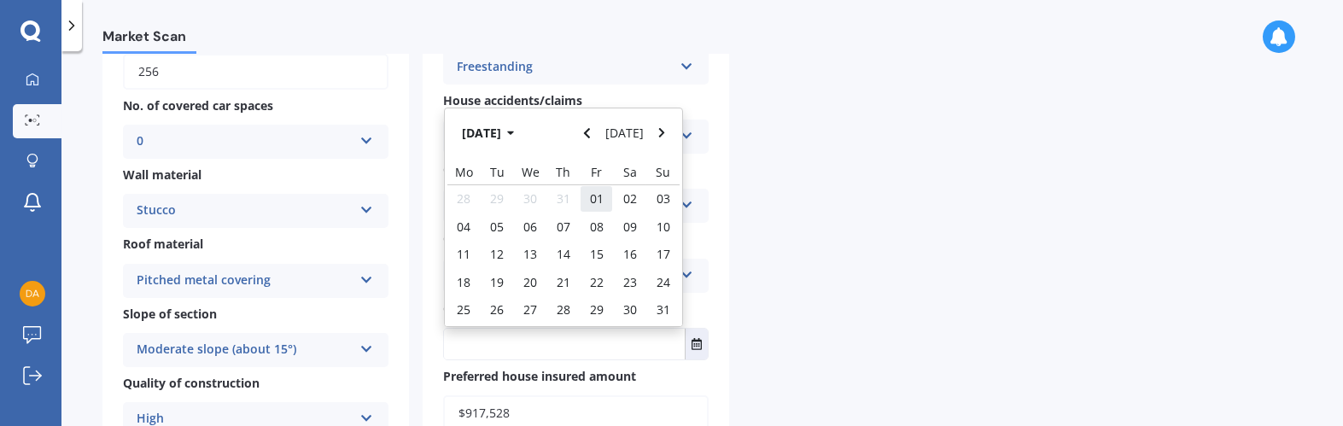
click at [600, 202] on span "01" at bounding box center [597, 198] width 14 height 16
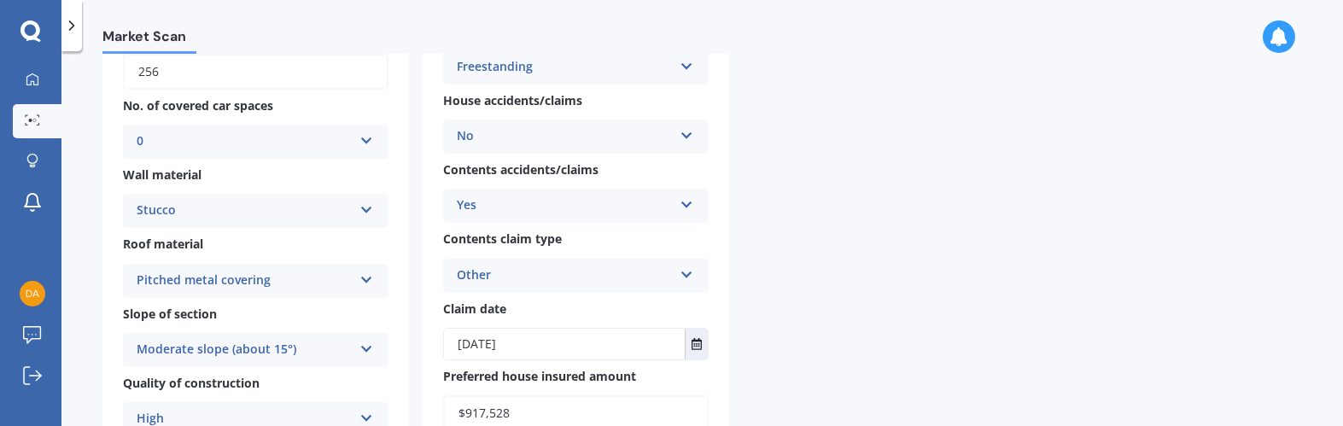
click at [530, 342] on input "01/08/2025" at bounding box center [564, 344] width 241 height 31
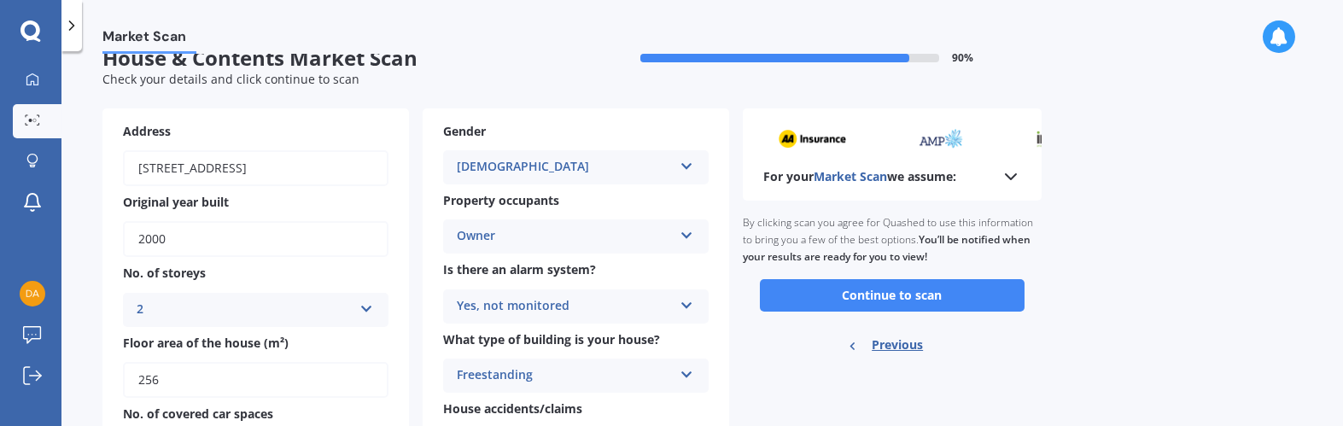
scroll to position [0, 0]
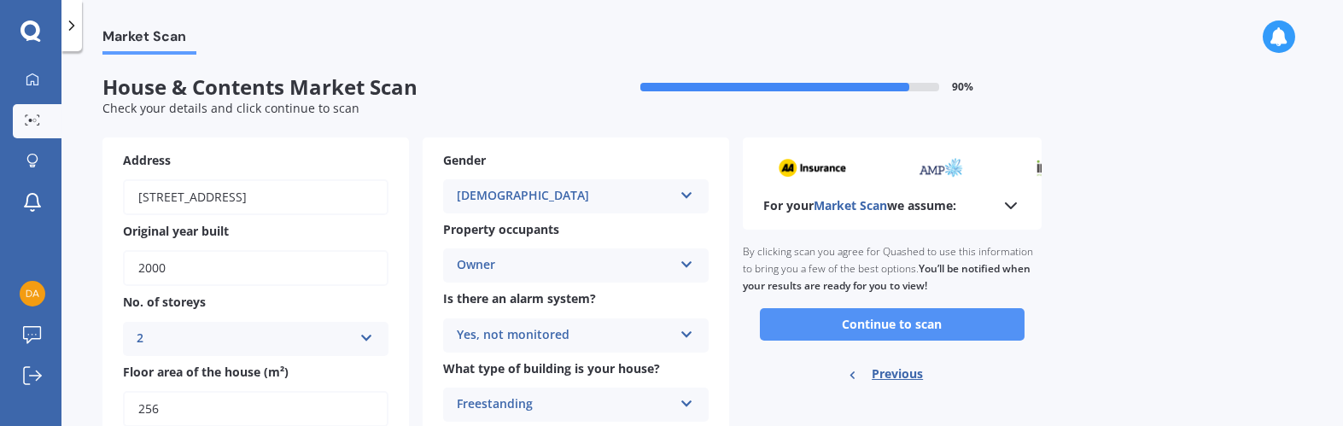
type input "01/08/2021"
click at [835, 328] on button "Continue to scan" at bounding box center [892, 324] width 265 height 32
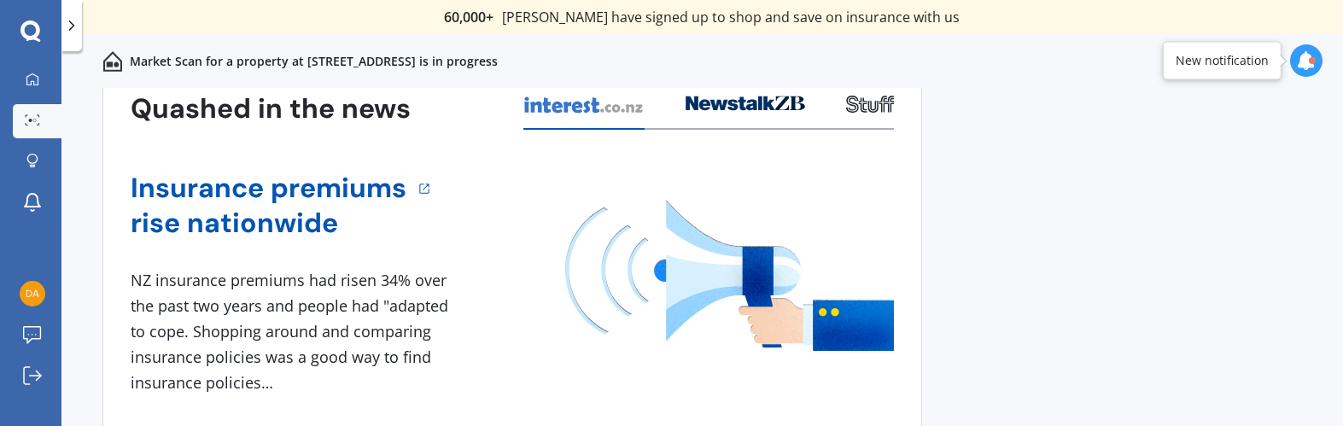
scroll to position [191, 0]
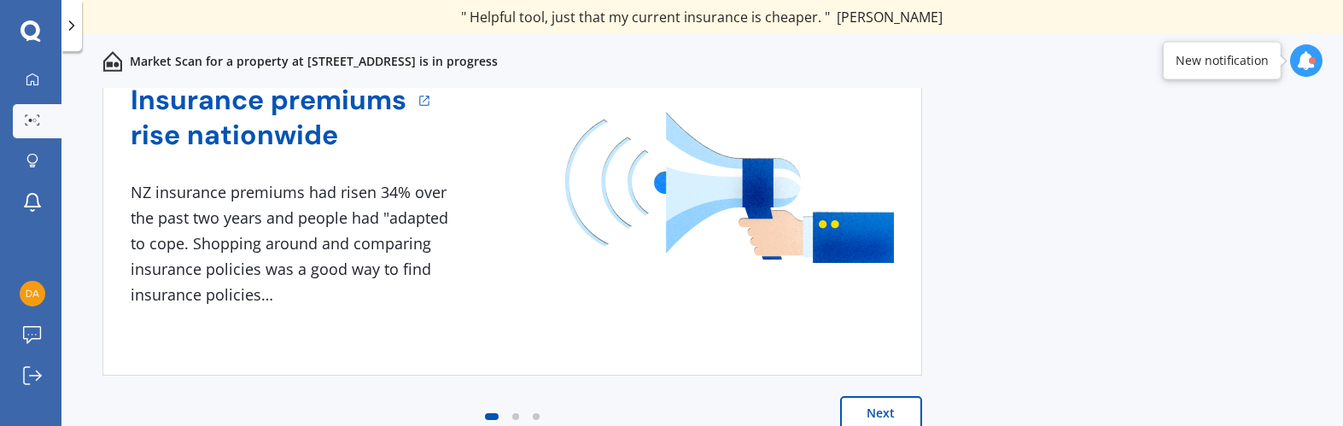
click at [876, 406] on button "Next" at bounding box center [881, 413] width 82 height 34
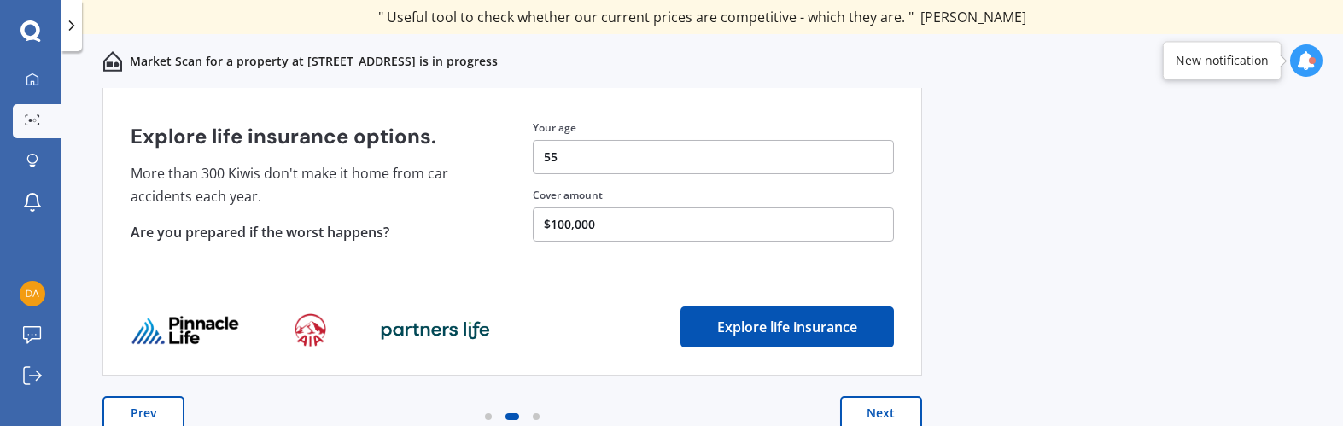
click at [868, 406] on button "Next" at bounding box center [881, 413] width 82 height 34
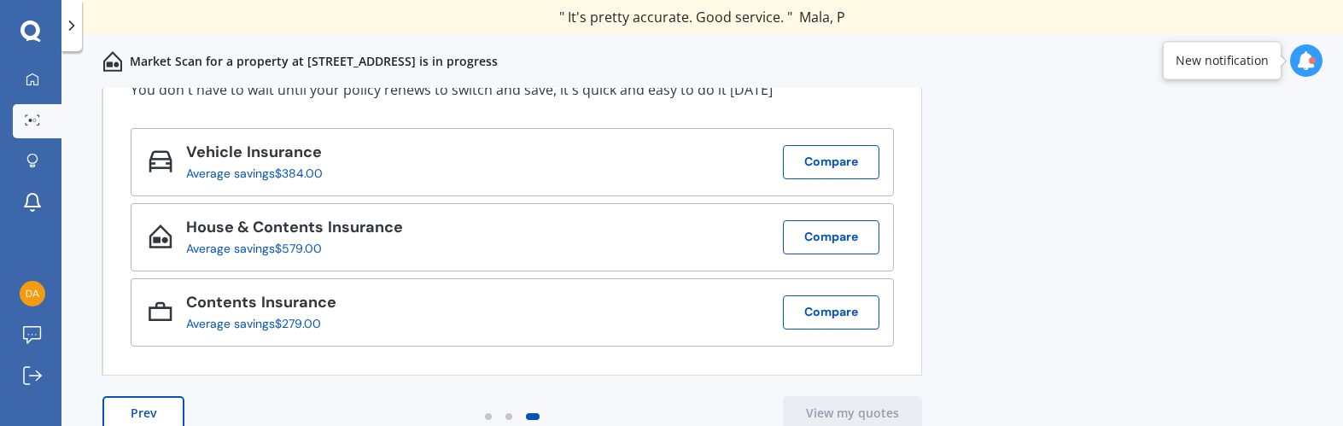
scroll to position [0, 0]
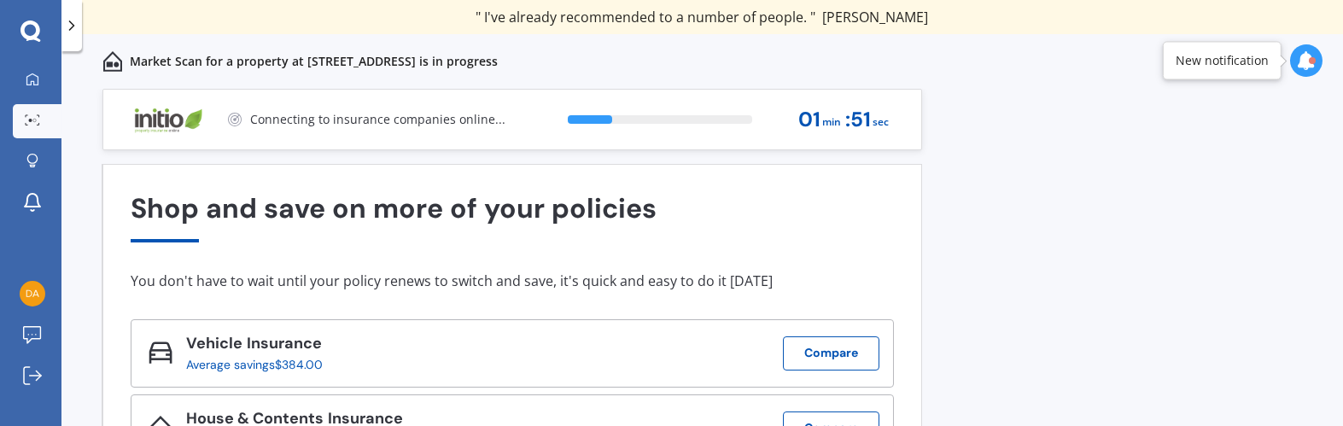
click at [1294, 66] on div at bounding box center [1306, 60] width 32 height 32
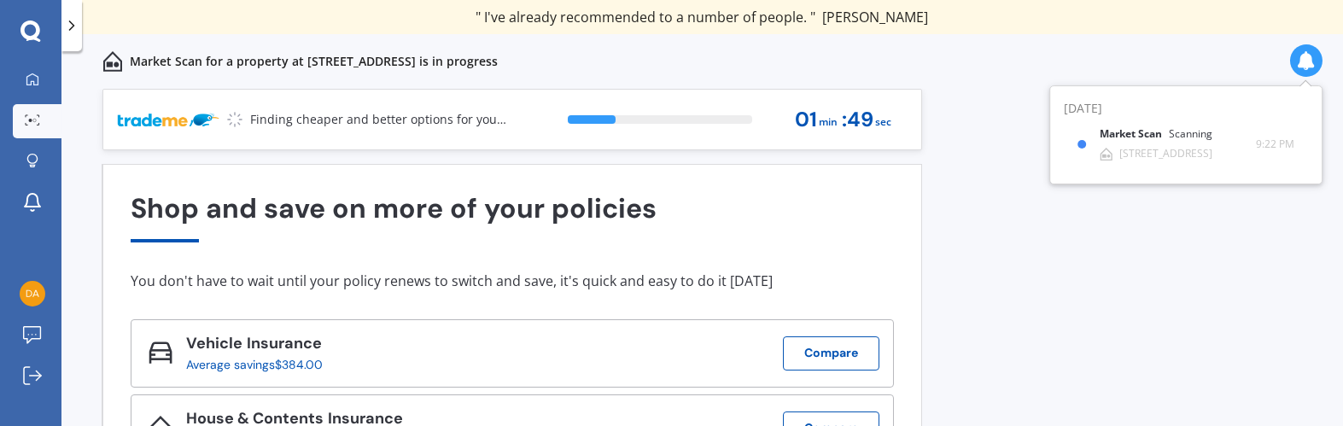
click at [1271, 69] on div "Market Scan for a property at 39 Cashmere Drive, Fitzherbert, Palmerston North …" at bounding box center [702, 61] width 1282 height 55
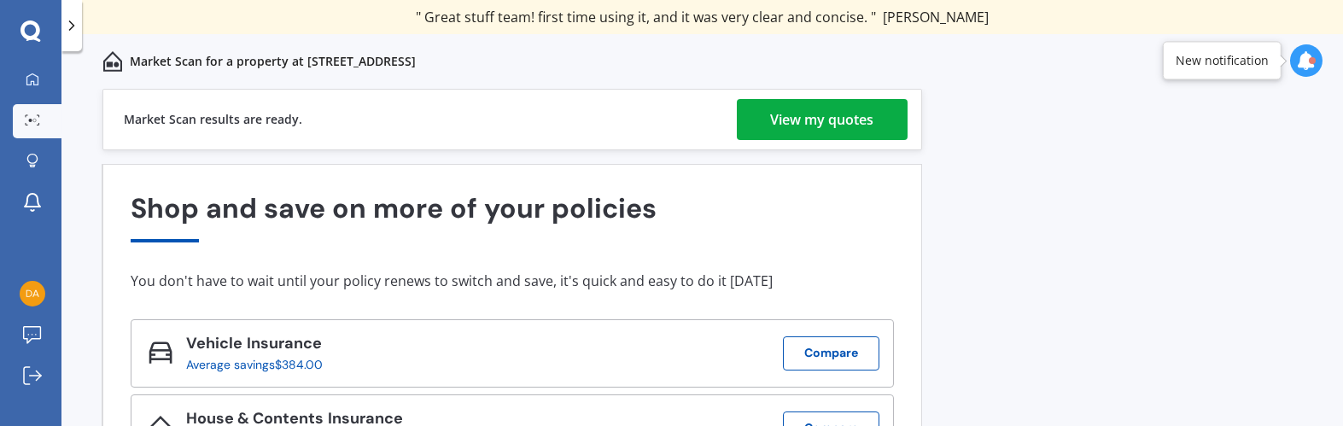
click at [785, 133] on div "View my quotes" at bounding box center [822, 119] width 103 height 41
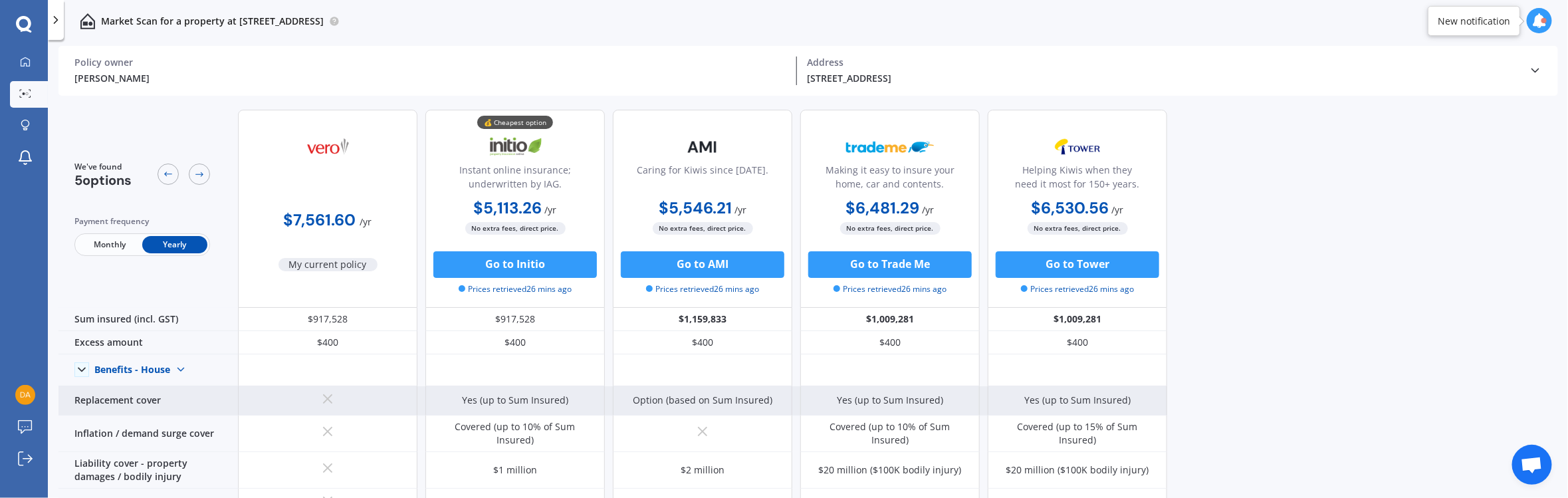
click at [322, 331] on icon at bounding box center [328, 398] width 16 height 16
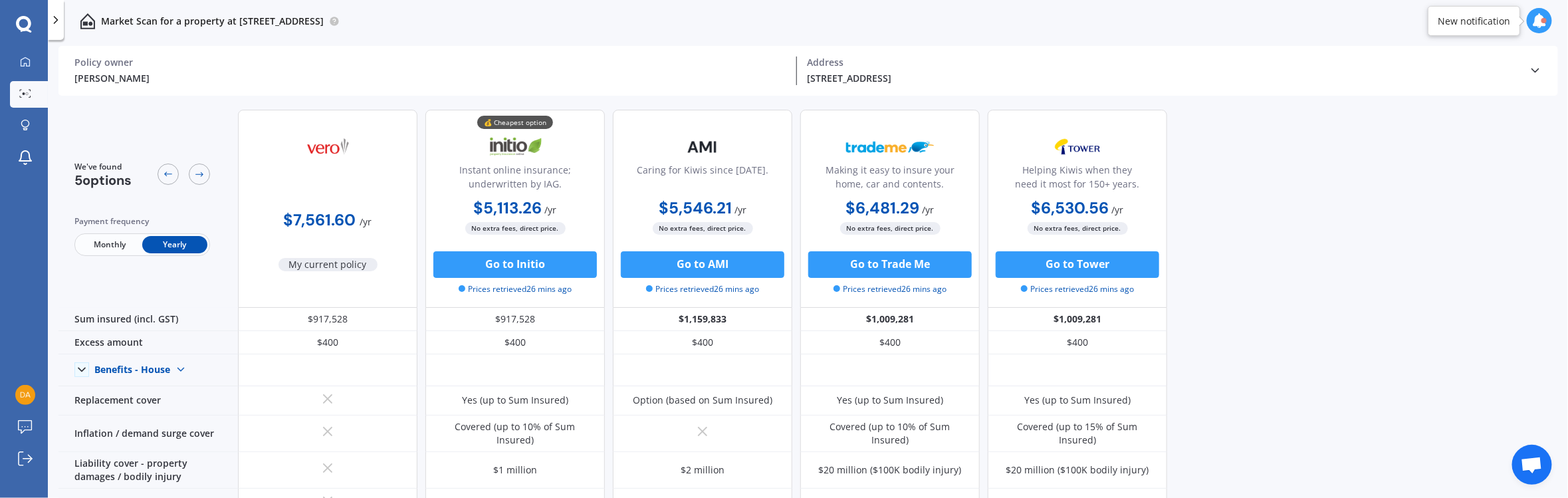
click at [107, 245] on span "Monthly" at bounding box center [110, 244] width 65 height 17
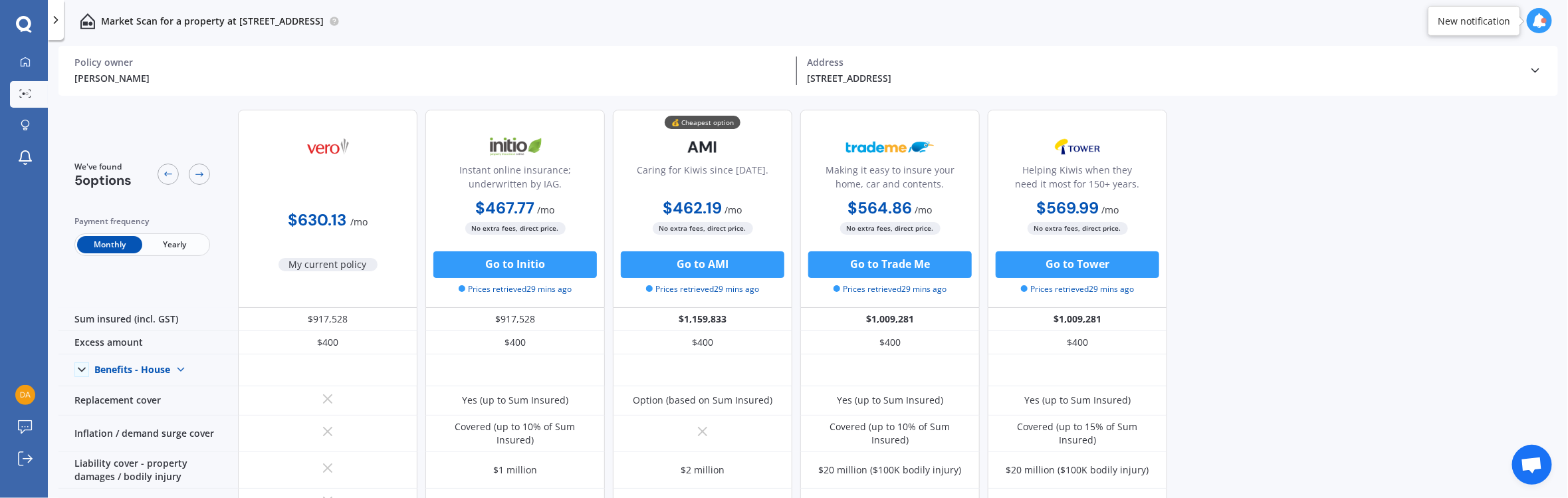
click at [181, 247] on span "Yearly" at bounding box center [175, 244] width 65 height 17
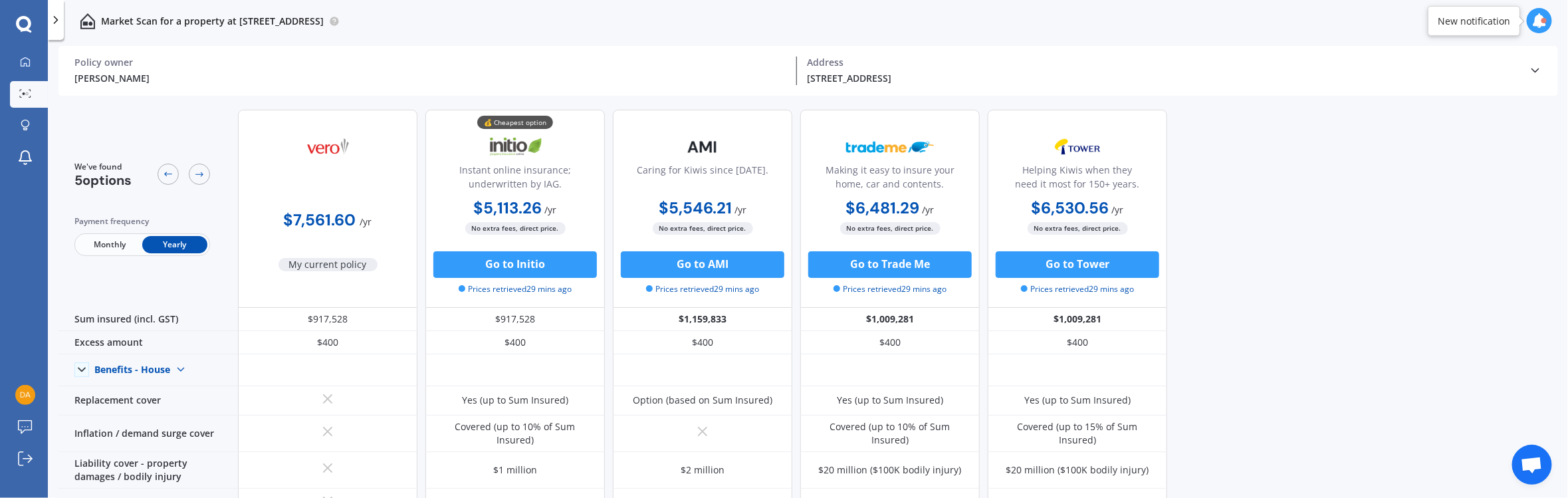
click at [107, 240] on span "Monthly" at bounding box center [110, 244] width 65 height 17
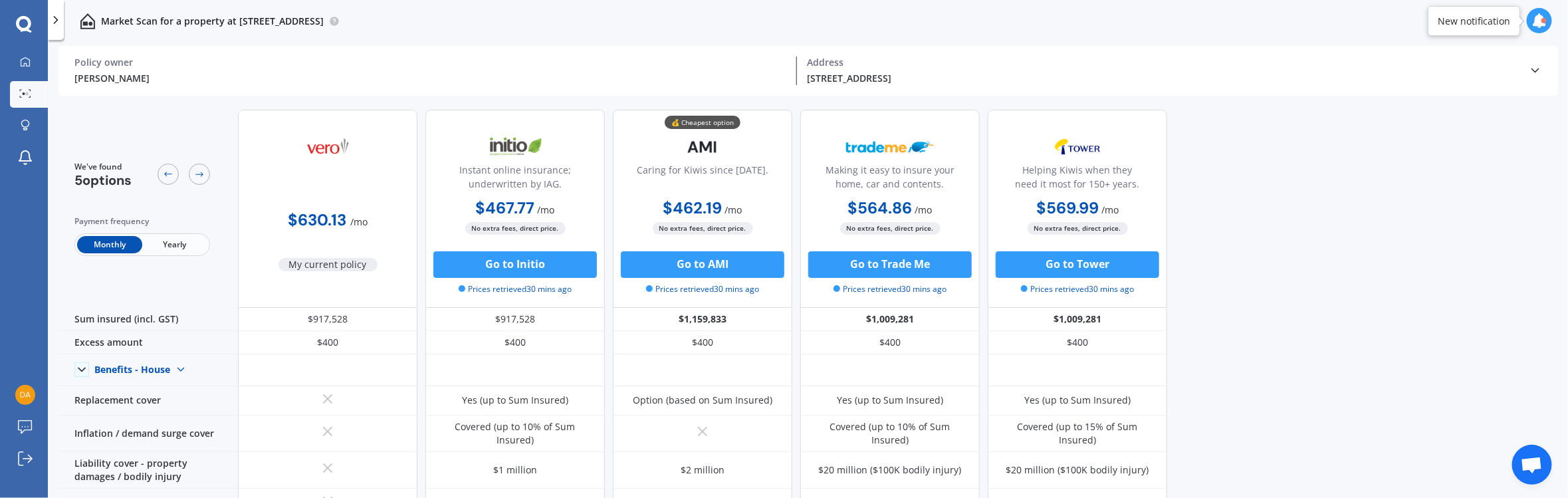
click at [180, 247] on span "Yearly" at bounding box center [175, 244] width 65 height 17
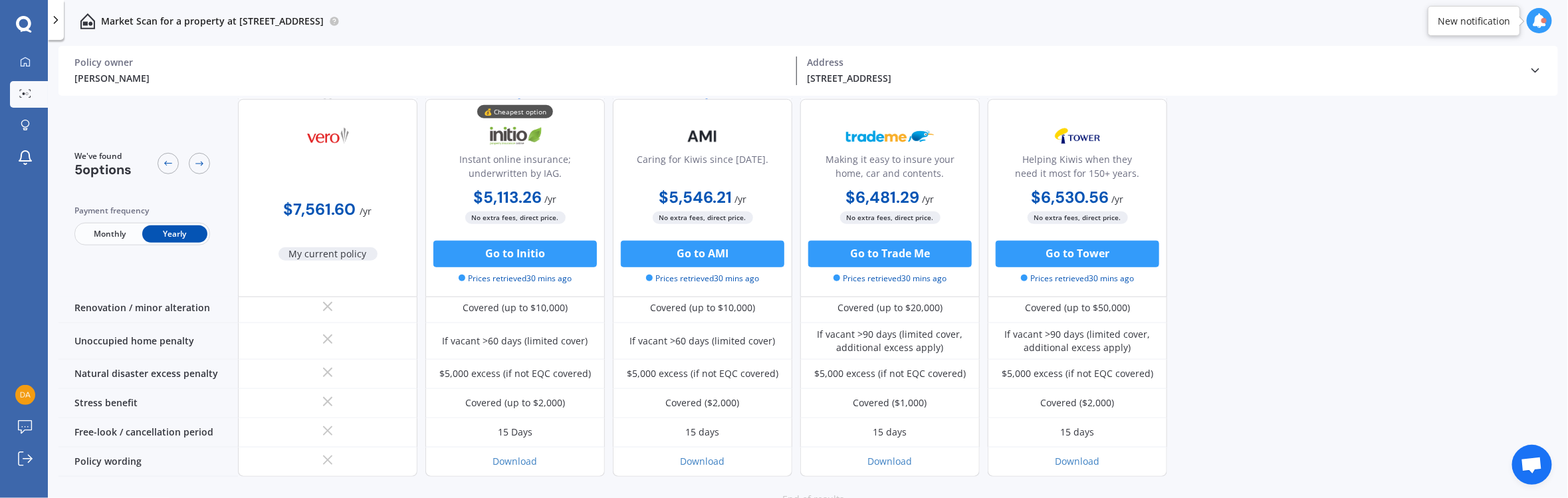
scroll to position [649, 0]
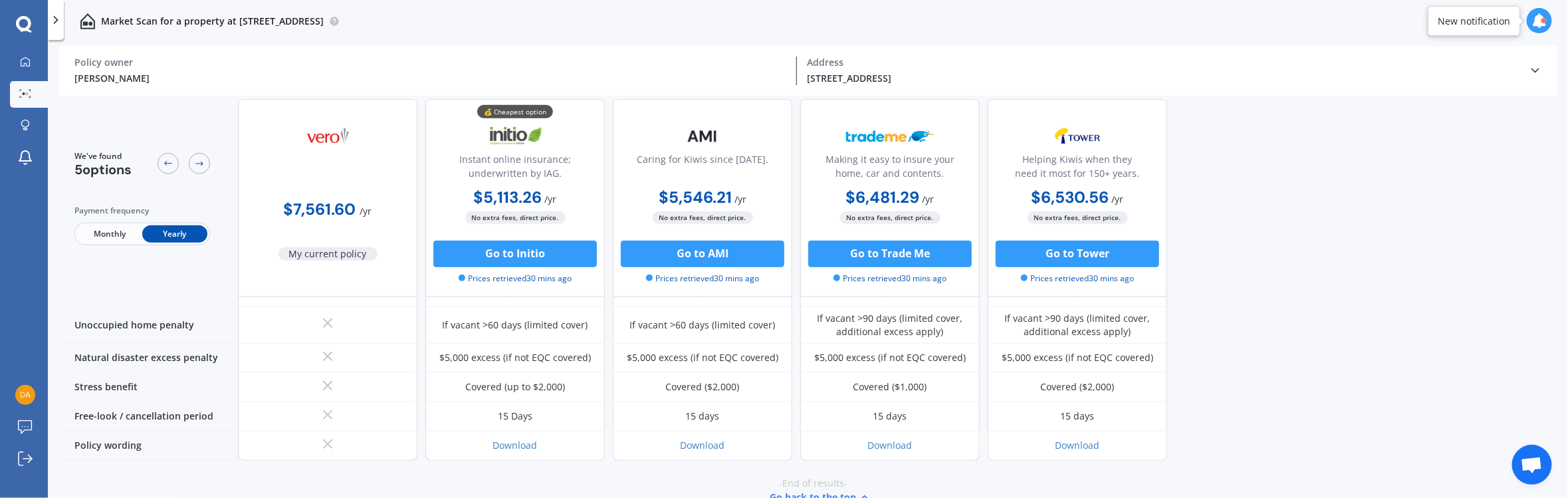
click at [333, 261] on div "$7,561.60 / yr My current policy" at bounding box center [328, 198] width 180 height 198
click at [33, 331] on div at bounding box center [26, 428] width 20 height 16
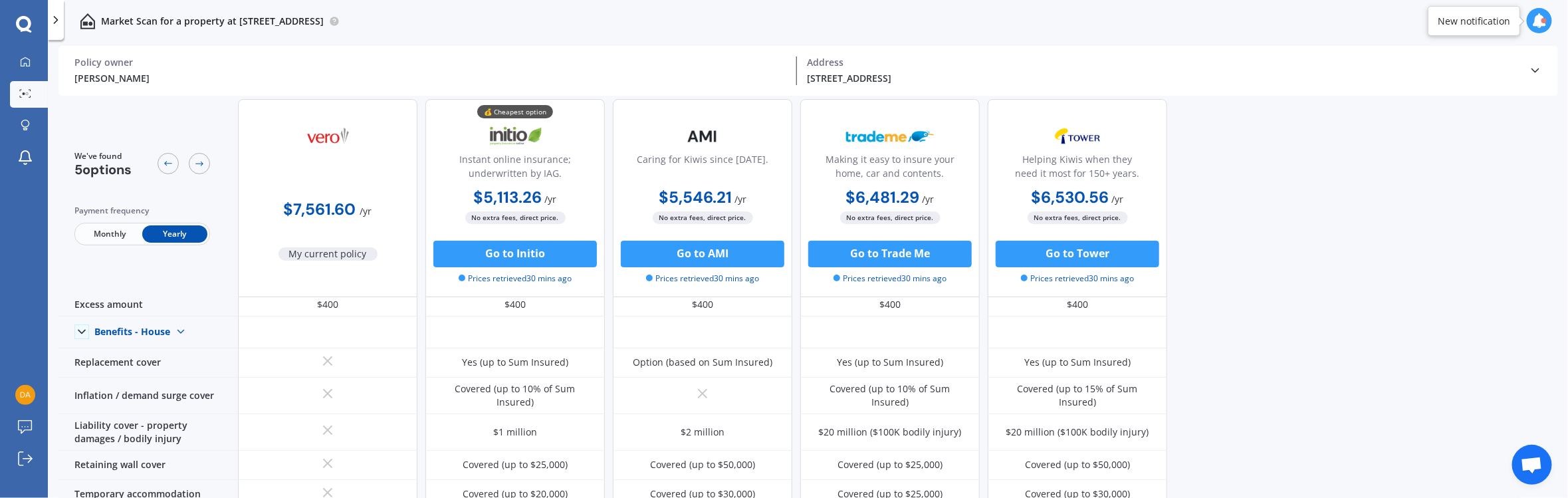
scroll to position [0, 0]
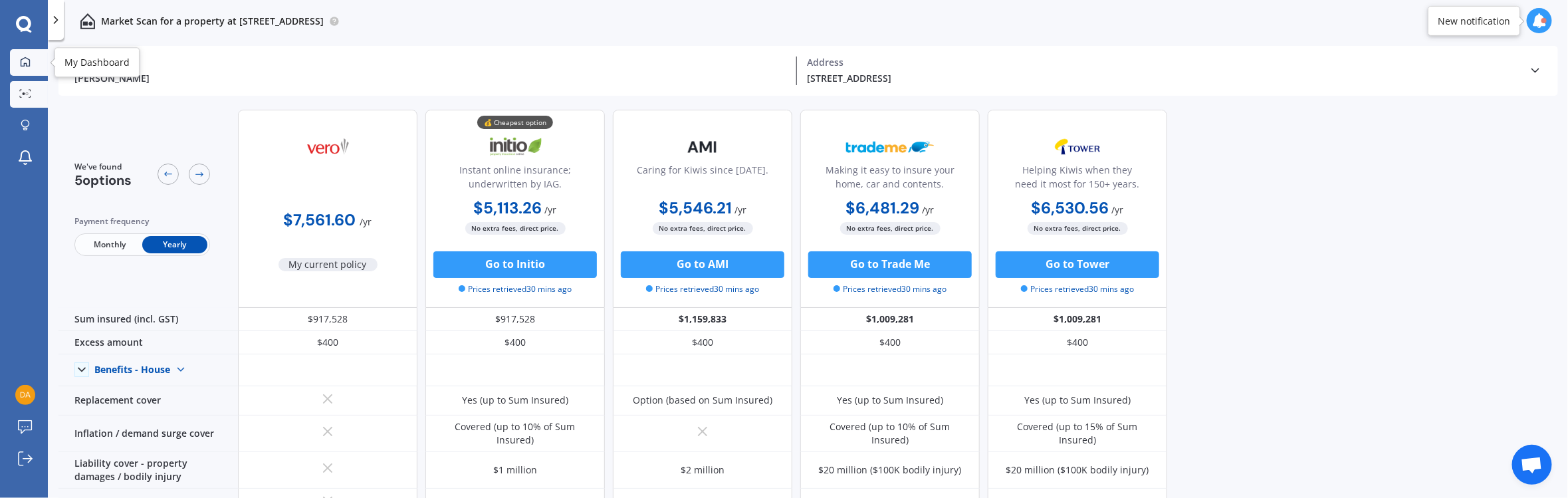
click at [30, 72] on link "My Dashboard" at bounding box center [29, 62] width 38 height 26
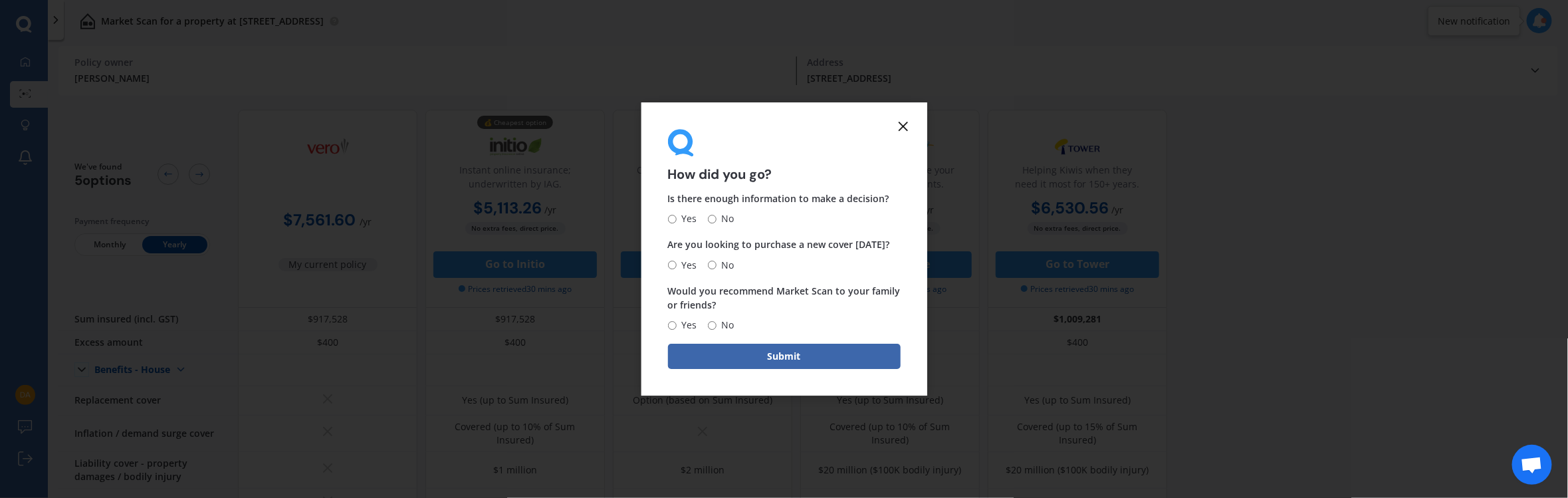
click at [719, 223] on span "No" at bounding box center [725, 219] width 18 height 16
click at [716, 223] on input "No" at bounding box center [712, 219] width 9 height 9
radio input "true"
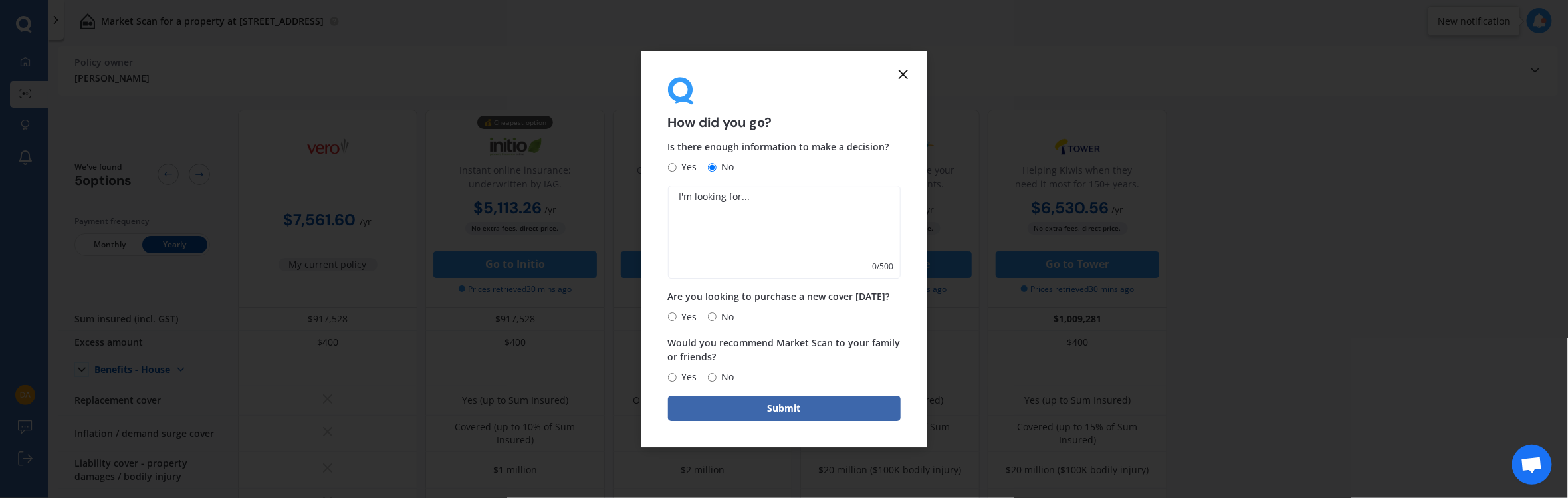
click at [707, 211] on textarea at bounding box center [784, 233] width 233 height 93
type textarea "Current policy detials/benefits, etc."
click at [719, 321] on span "No" at bounding box center [725, 317] width 18 height 16
click at [716, 321] on input "No" at bounding box center [712, 316] width 9 height 9
radio input "true"
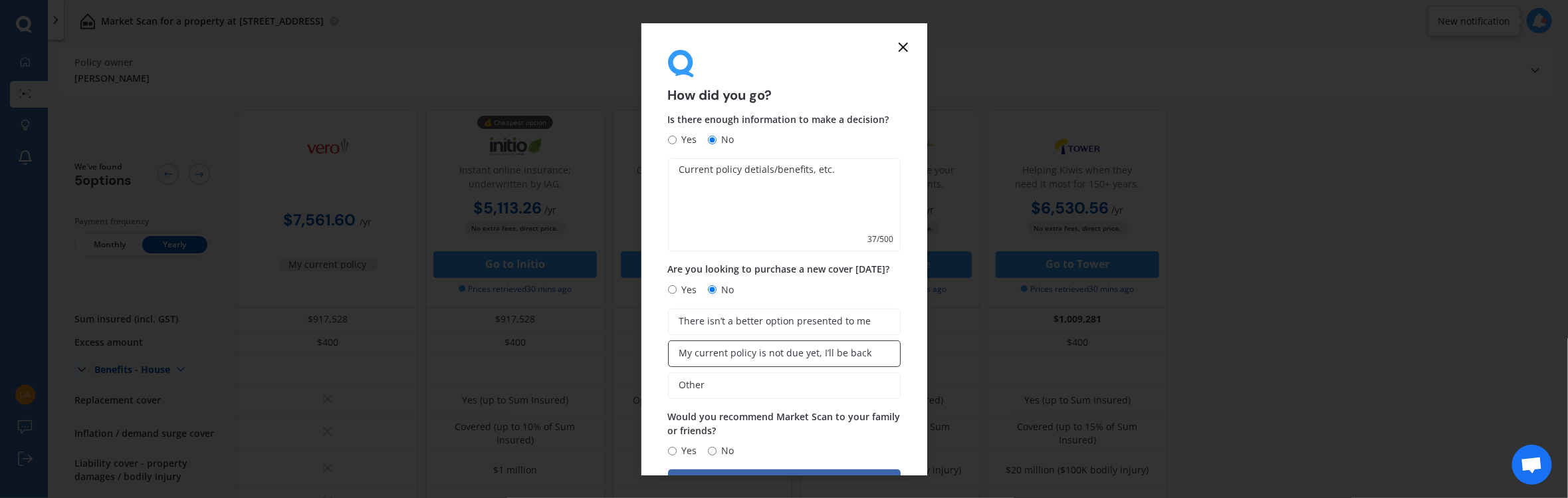
click at [760, 331] on label "My current policy is not due yet, I’ll be back" at bounding box center [784, 353] width 233 height 26
click at [0, 0] on input "My current policy is not due yet, I’ll be back" at bounding box center [0, 0] width 0 height 0
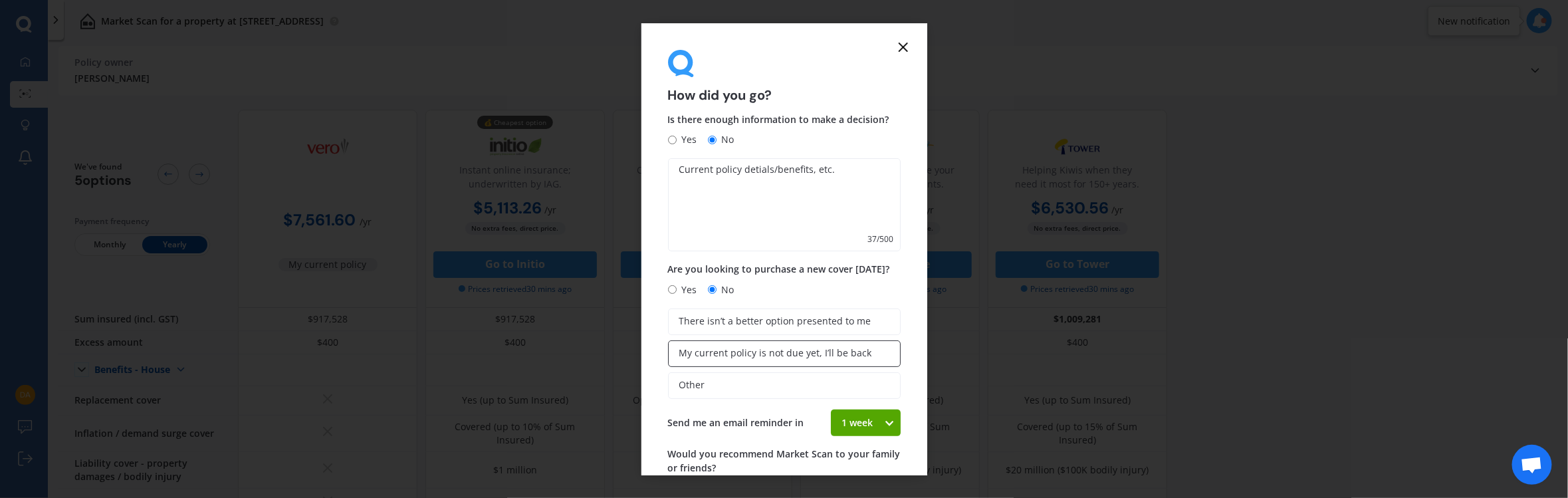
click at [760, 331] on label "My current policy is not due yet, I’ll be back" at bounding box center [784, 353] width 233 height 26
click at [0, 0] on input "My current policy is not due yet, I’ll be back" at bounding box center [0, 0] width 0 height 0
click at [759, 331] on label "My current policy is not due yet, I’ll be back" at bounding box center [784, 353] width 233 height 26
click at [0, 0] on input "My current policy is not due yet, I’ll be back" at bounding box center [0, 0] width 0 height 0
click at [884, 331] on icon at bounding box center [890, 422] width 12 height 13
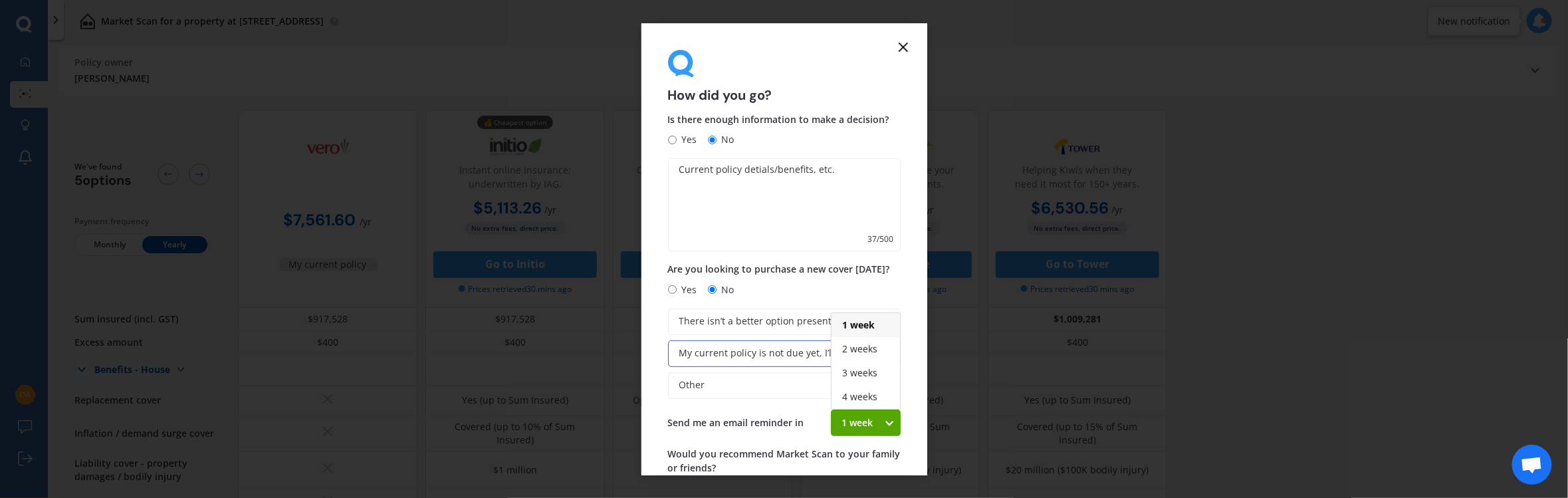
click at [846, 324] on span "1 week" at bounding box center [859, 324] width 33 height 12
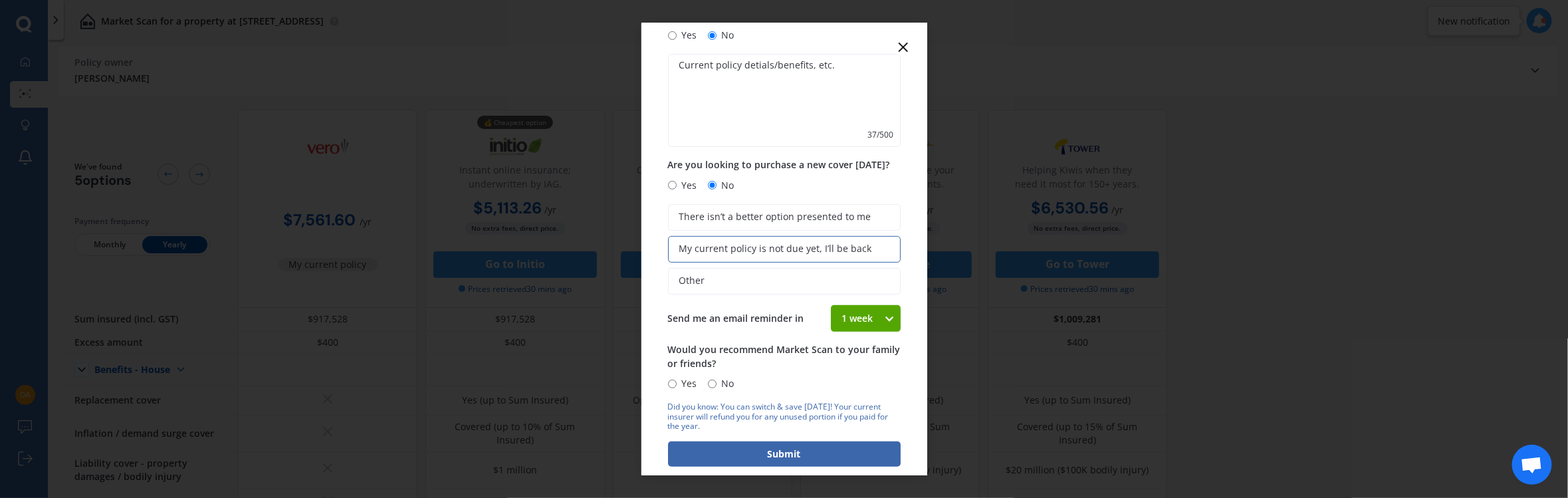
scroll to position [123, 0]
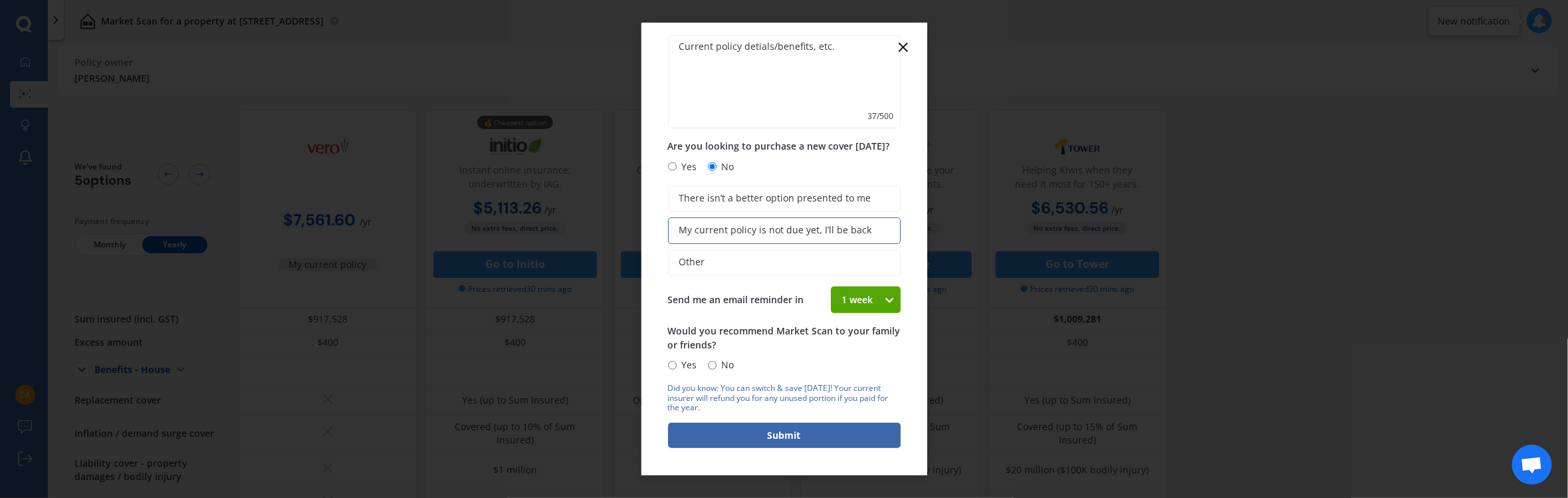
click at [675, 331] on input "Yes" at bounding box center [672, 365] width 9 height 9
radio input "true"
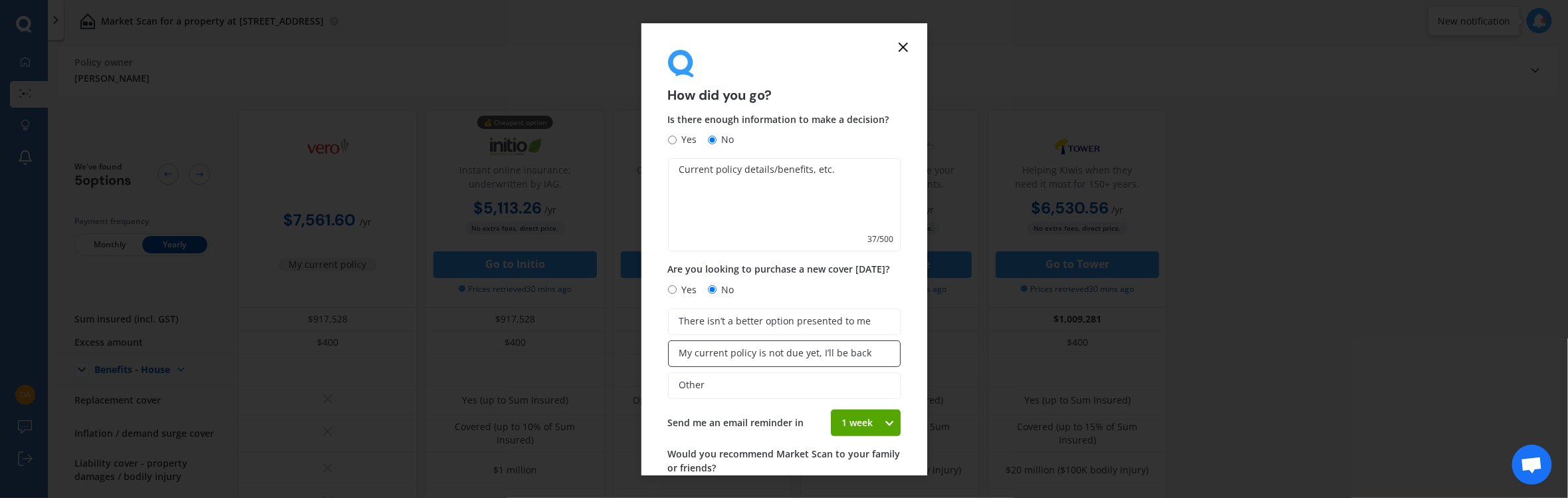
type textarea "Current policy details/benefits, etc."
click at [748, 331] on span "My current policy is not due yet, I’ll be back" at bounding box center [776, 353] width 193 height 12
click at [0, 0] on input "My current policy is not due yet, I’ll be back" at bounding box center [0, 0] width 0 height 0
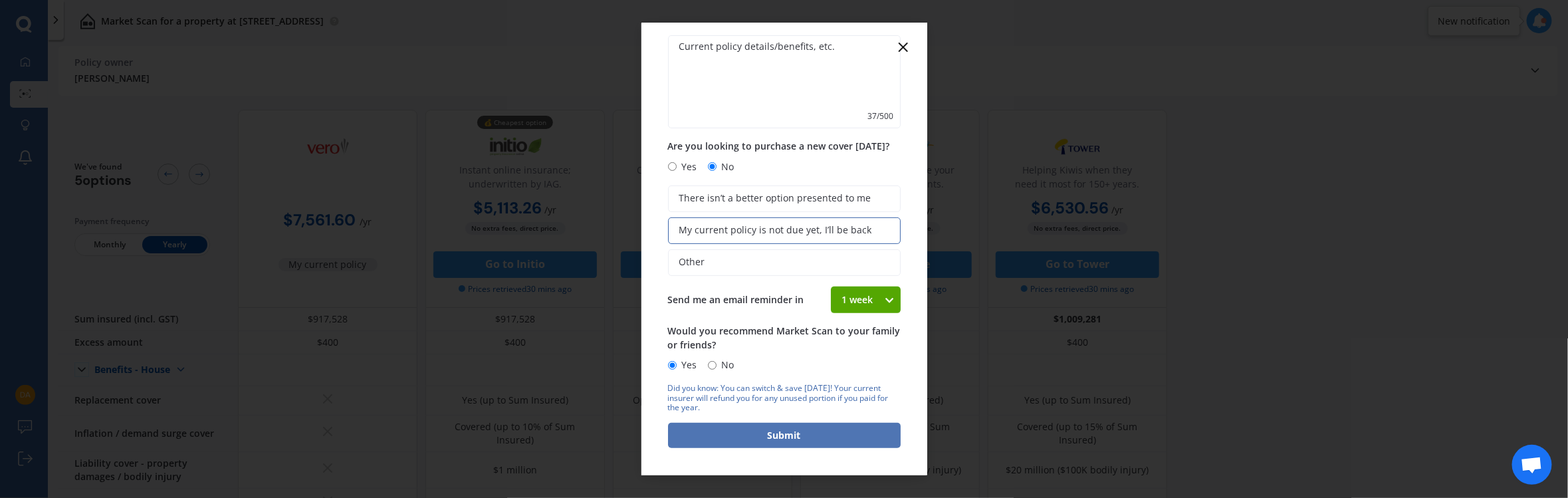
click at [788, 331] on button "Submit" at bounding box center [784, 435] width 233 height 25
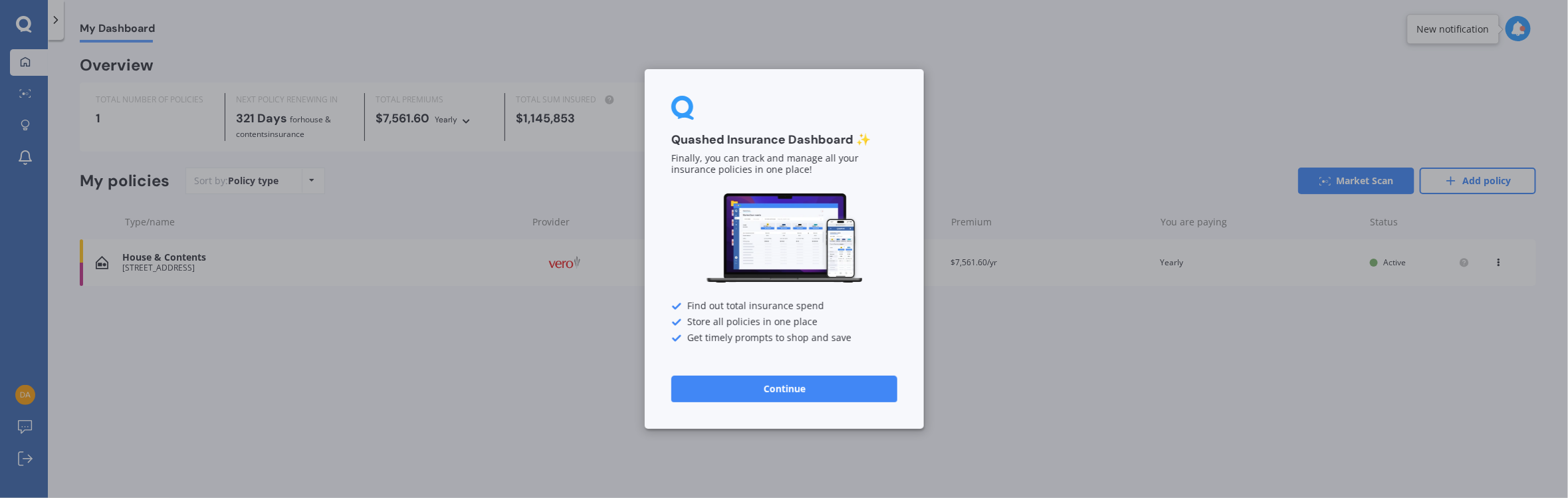
click at [771, 331] on button "Continue" at bounding box center [784, 388] width 226 height 26
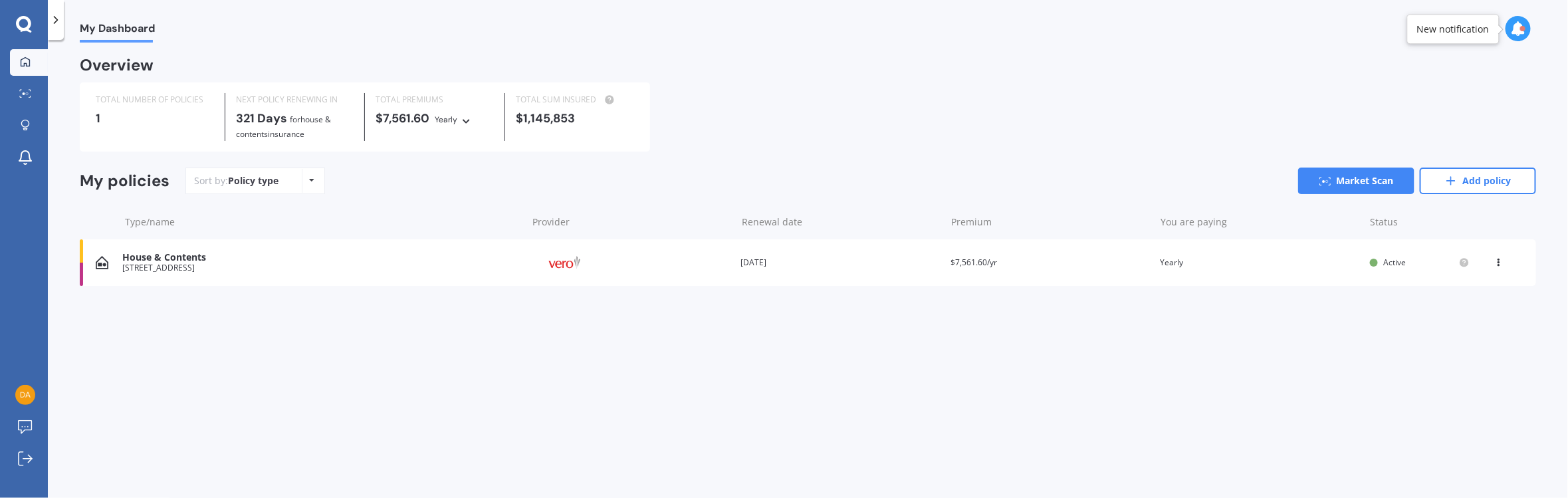
click at [1045, 262] on div "You are paying Yearly" at bounding box center [1260, 262] width 199 height 13
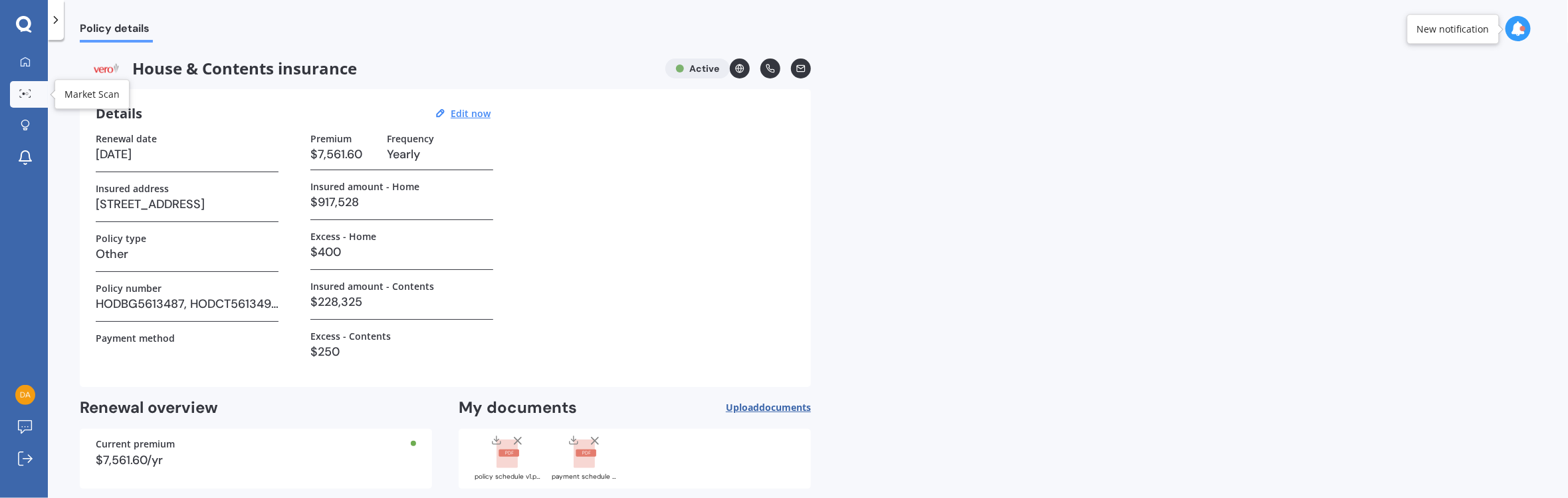
click at [30, 102] on link "Market Scan" at bounding box center [29, 94] width 38 height 26
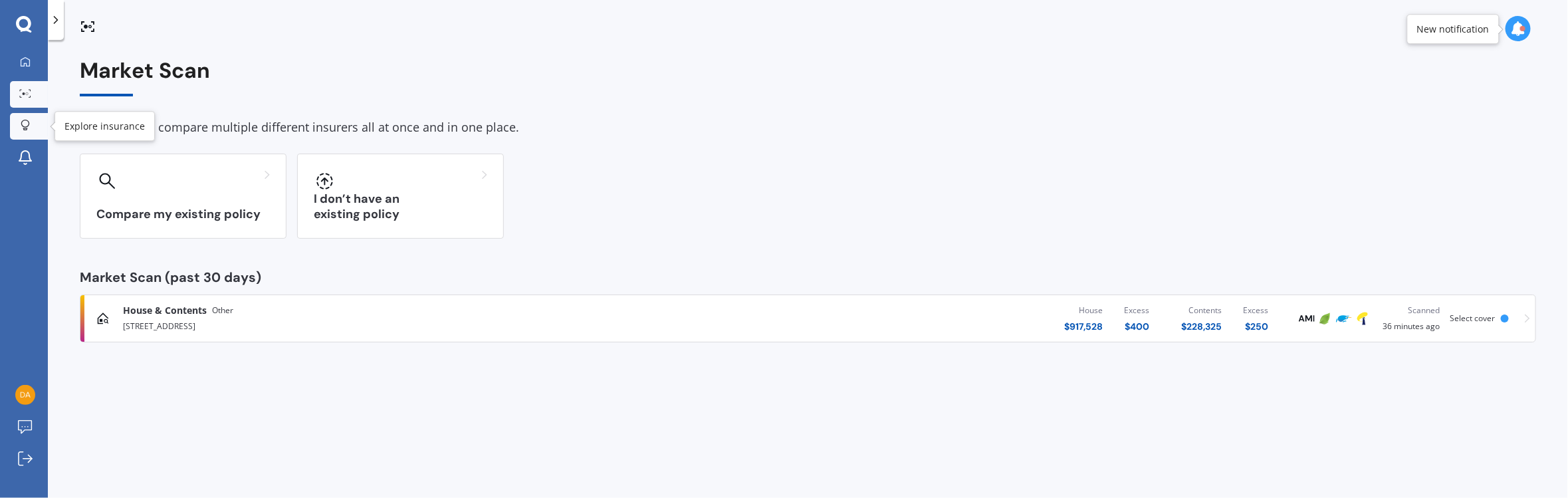
click at [23, 121] on icon at bounding box center [25, 125] width 9 height 12
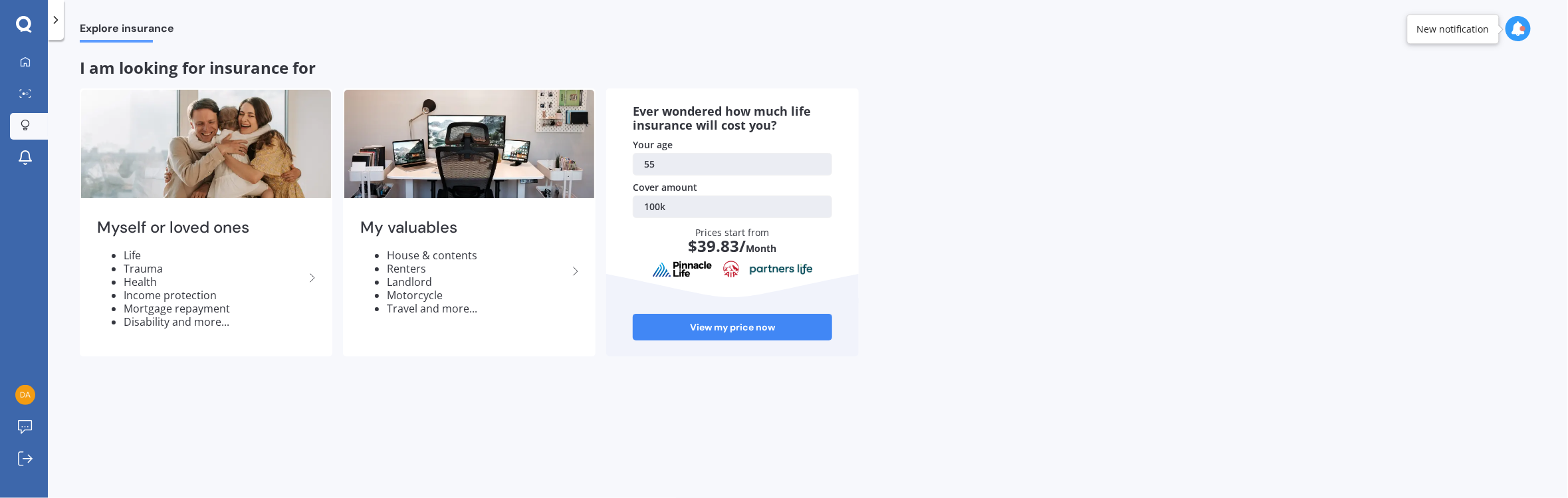
click at [27, 30] on icon at bounding box center [26, 30] width 12 height 4
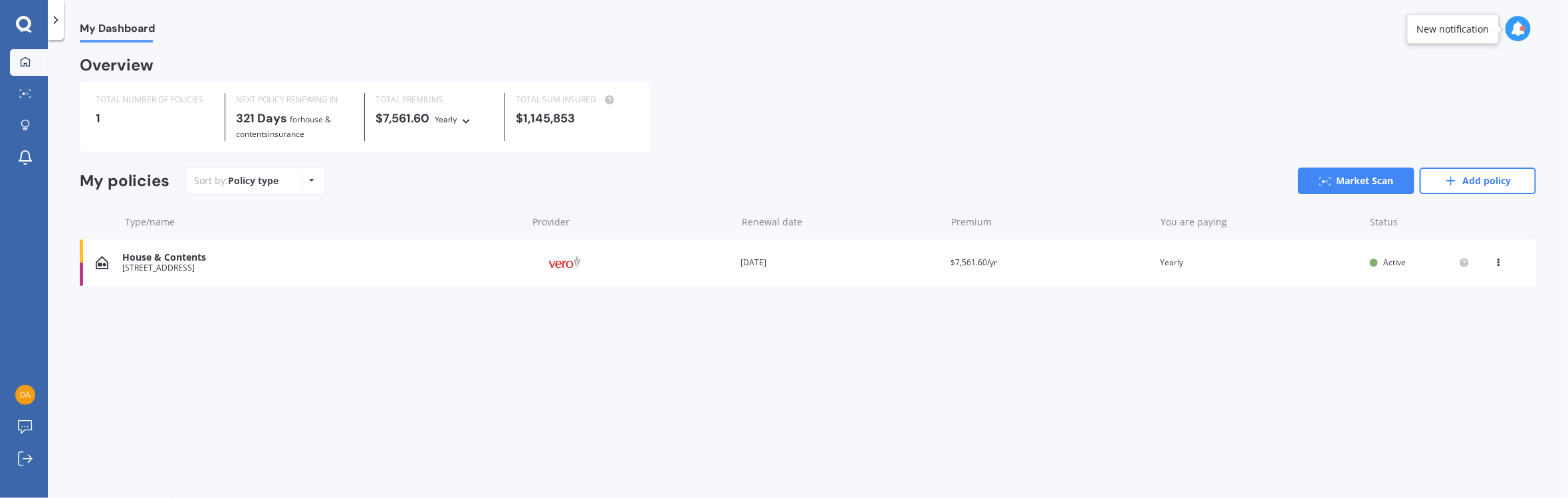
click at [283, 265] on div "39 Cashmere Drive, Fitzherbert, Palmerston North 4410" at bounding box center [321, 268] width 398 height 9
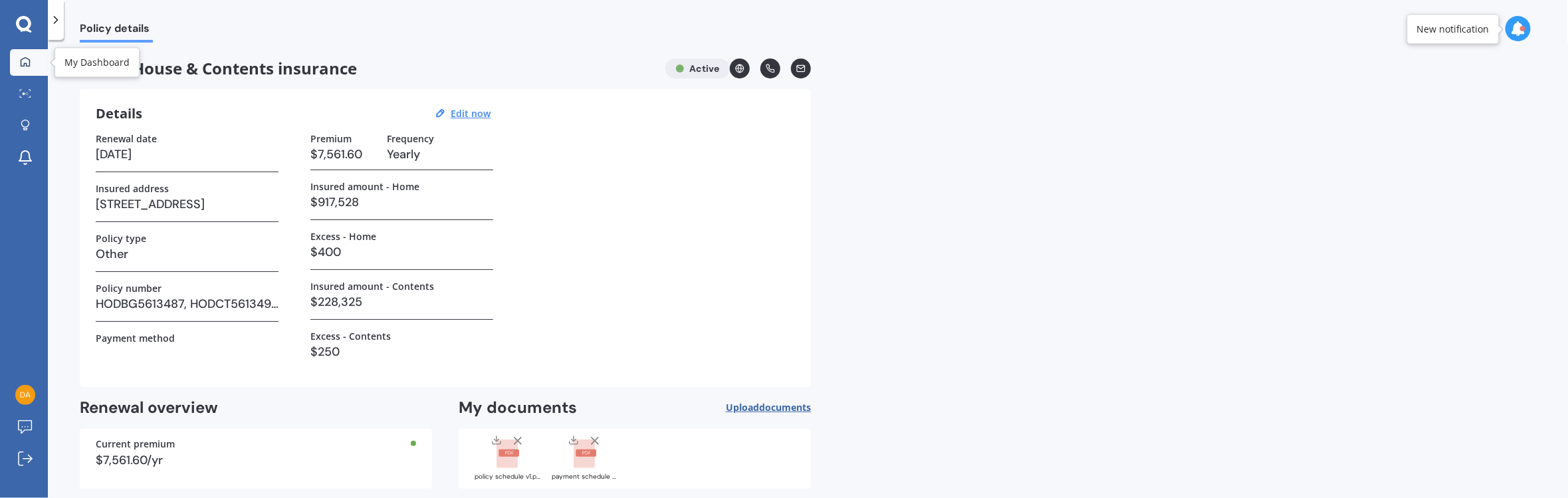
click at [21, 66] on icon at bounding box center [26, 62] width 11 height 11
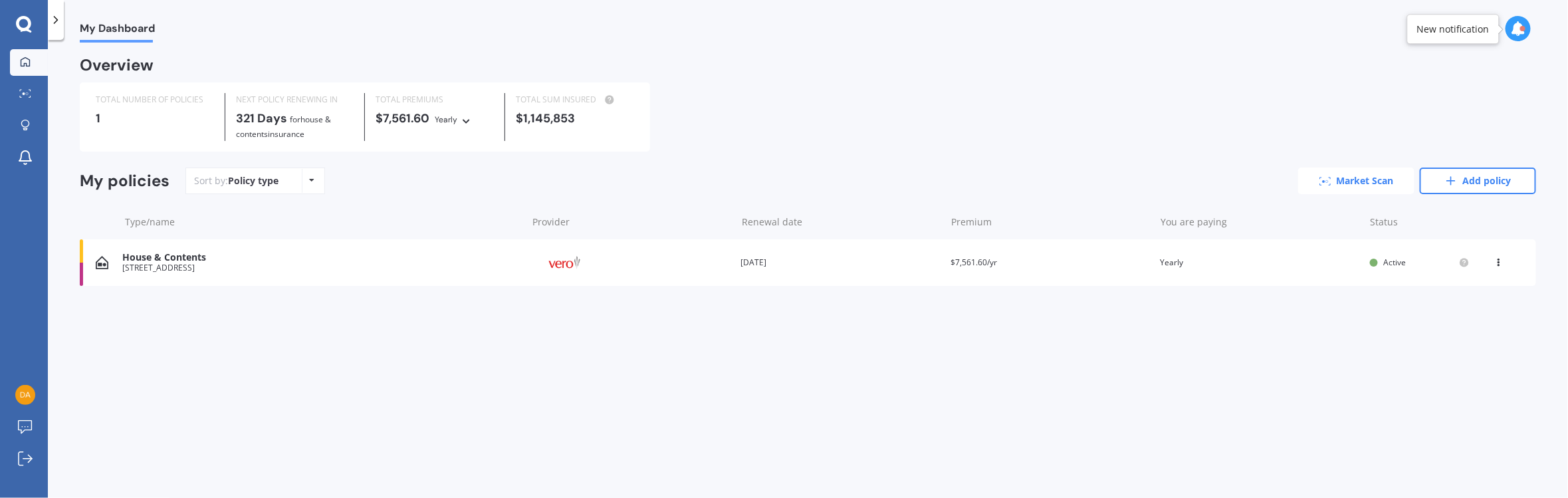
click at [1045, 188] on link "Market Scan" at bounding box center [1356, 181] width 116 height 26
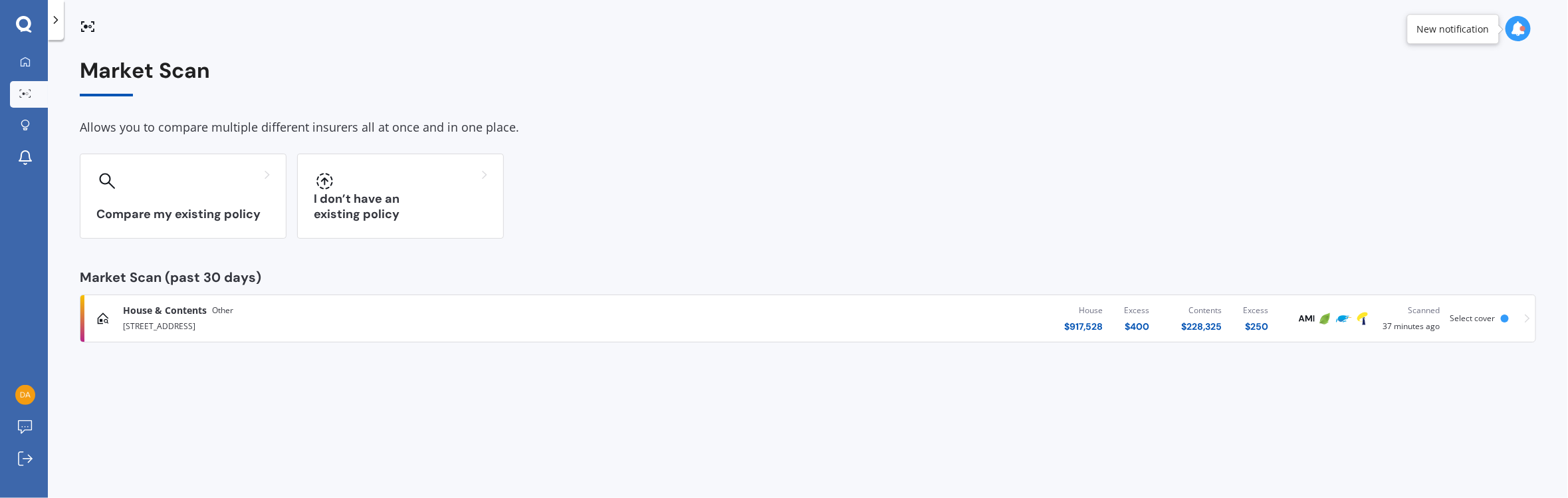
click at [1007, 313] on div "House $ 917,528 Excess $ 400 Contents $ 228,325 Excess $ 250" at bounding box center [984, 317] width 592 height 40
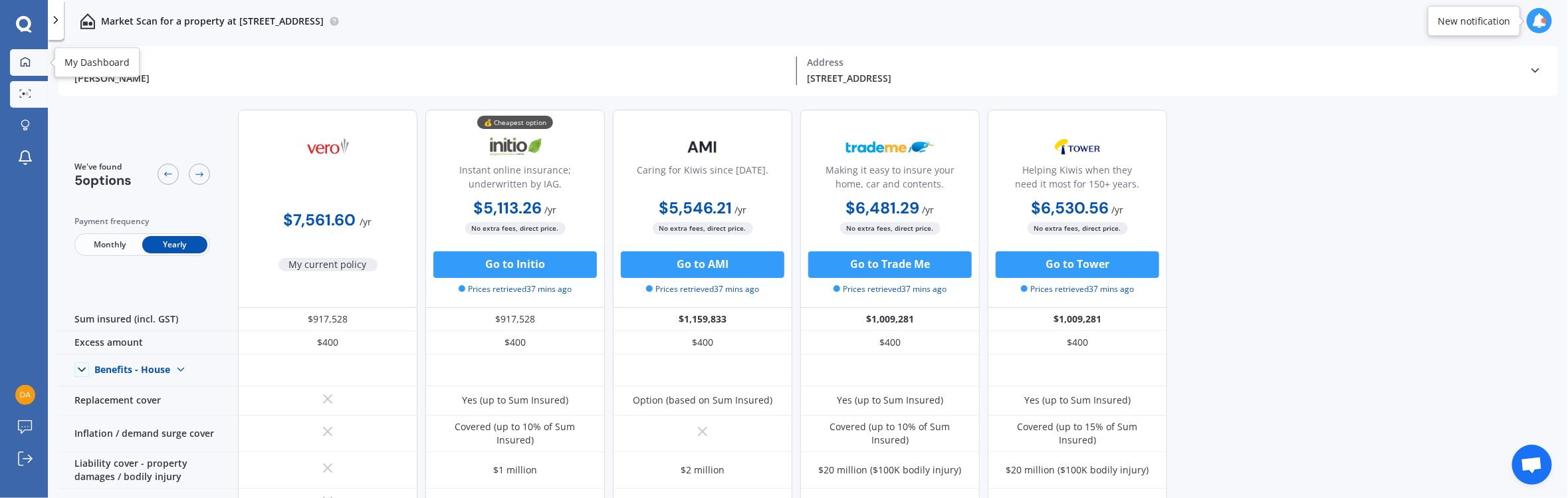
click at [33, 70] on link "My Dashboard" at bounding box center [29, 62] width 38 height 26
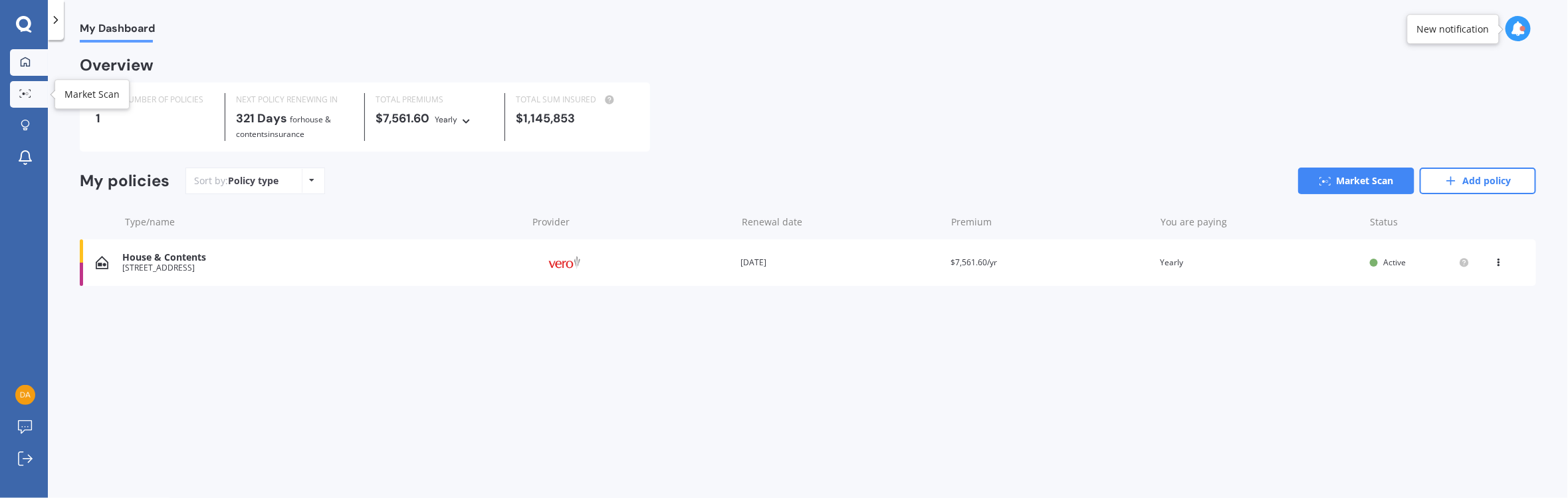
click at [31, 93] on div at bounding box center [26, 93] width 20 height 10
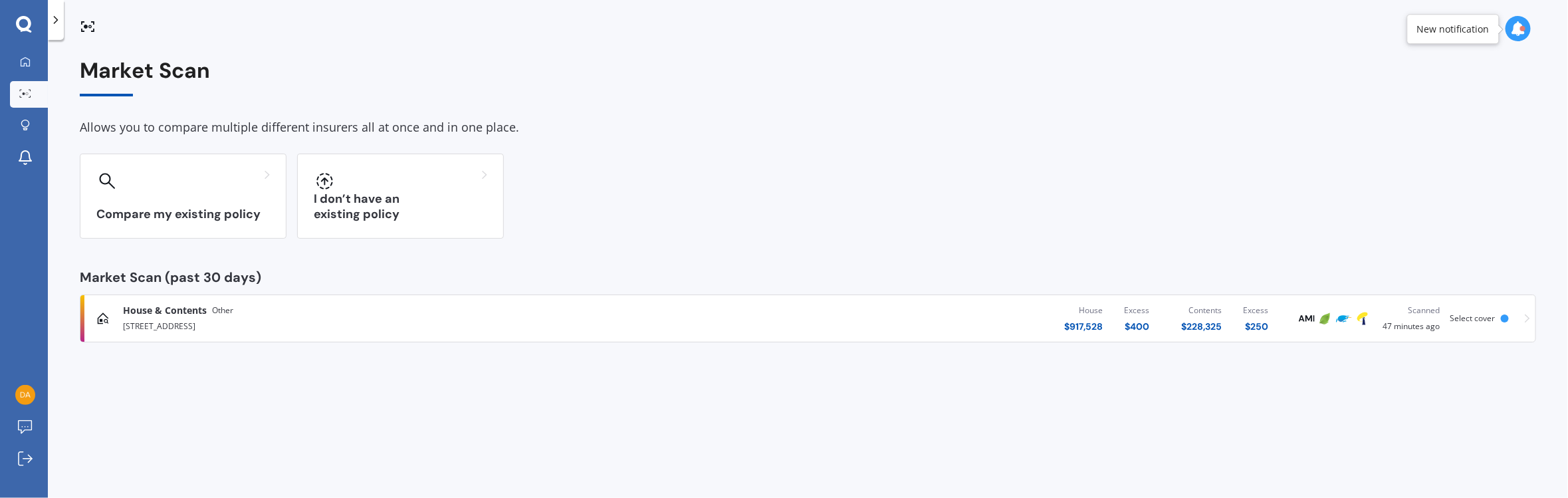
click at [979, 307] on div "House $ 917,528 Excess $ 400 Contents $ 228,325 Excess $ 250" at bounding box center [984, 317] width 592 height 40
